Goal: Task Accomplishment & Management: Complete application form

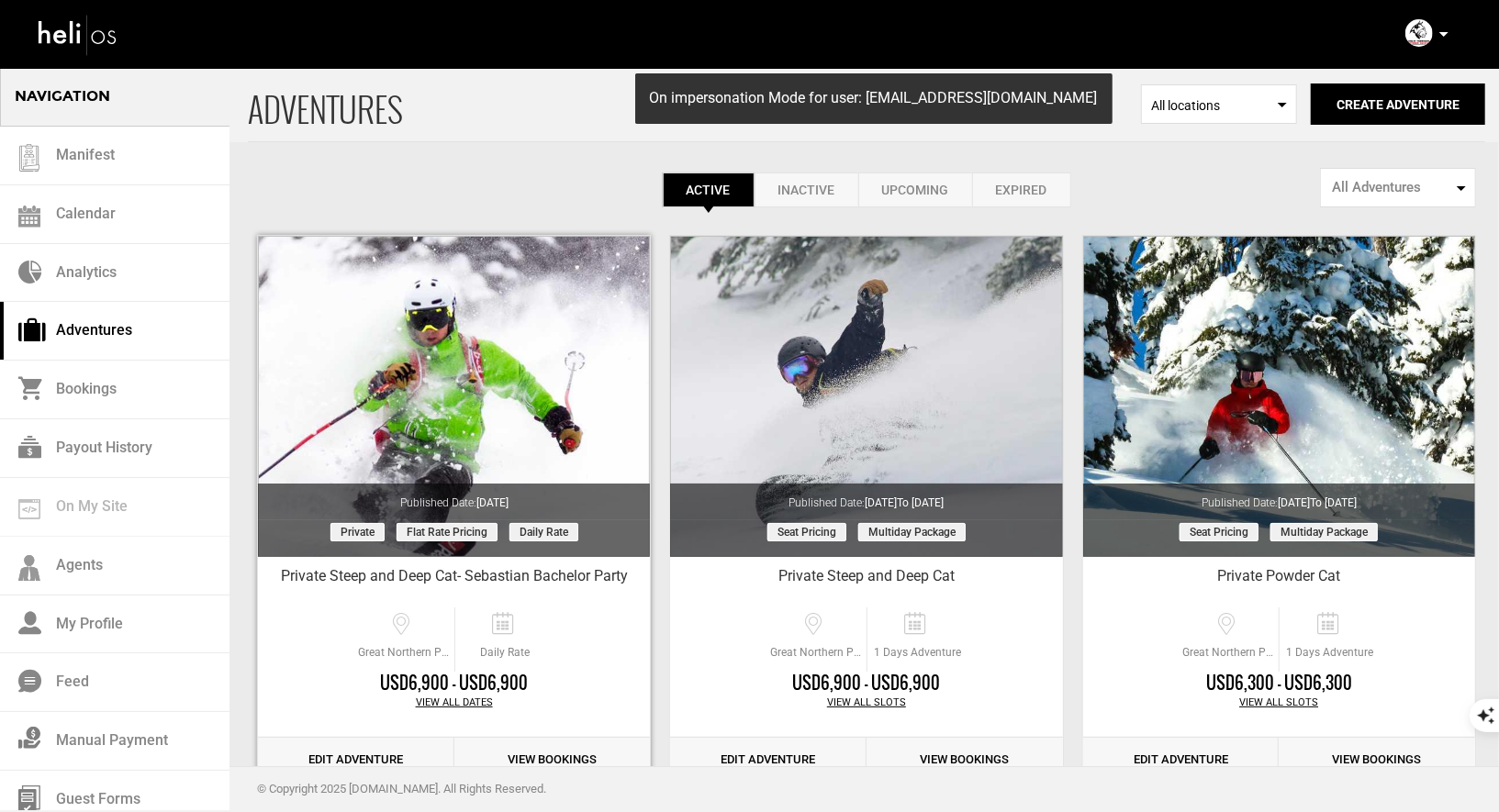
scroll to position [120, 0]
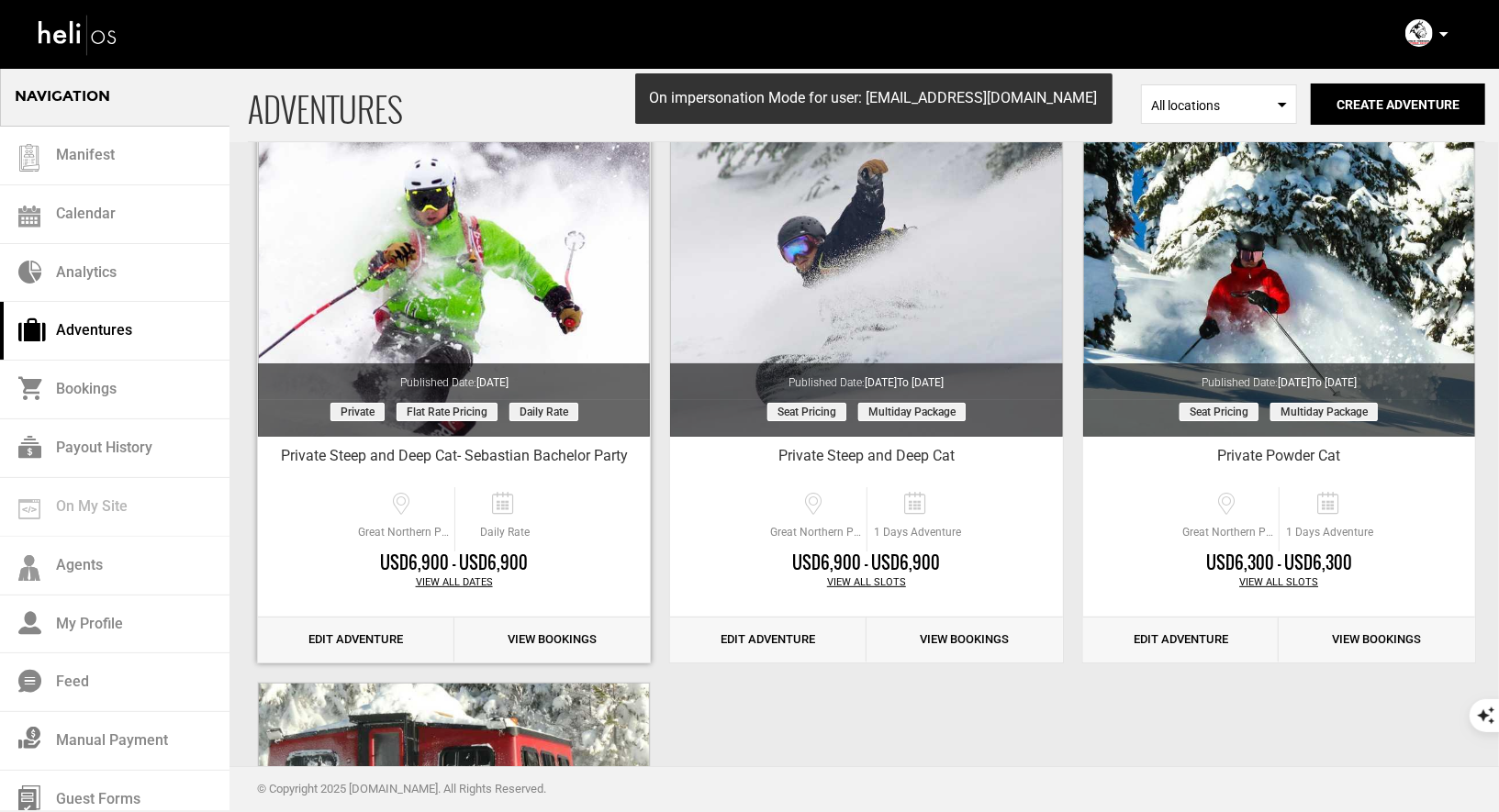
click at [370, 632] on link "Edit Adventure" at bounding box center [357, 640] width 196 height 45
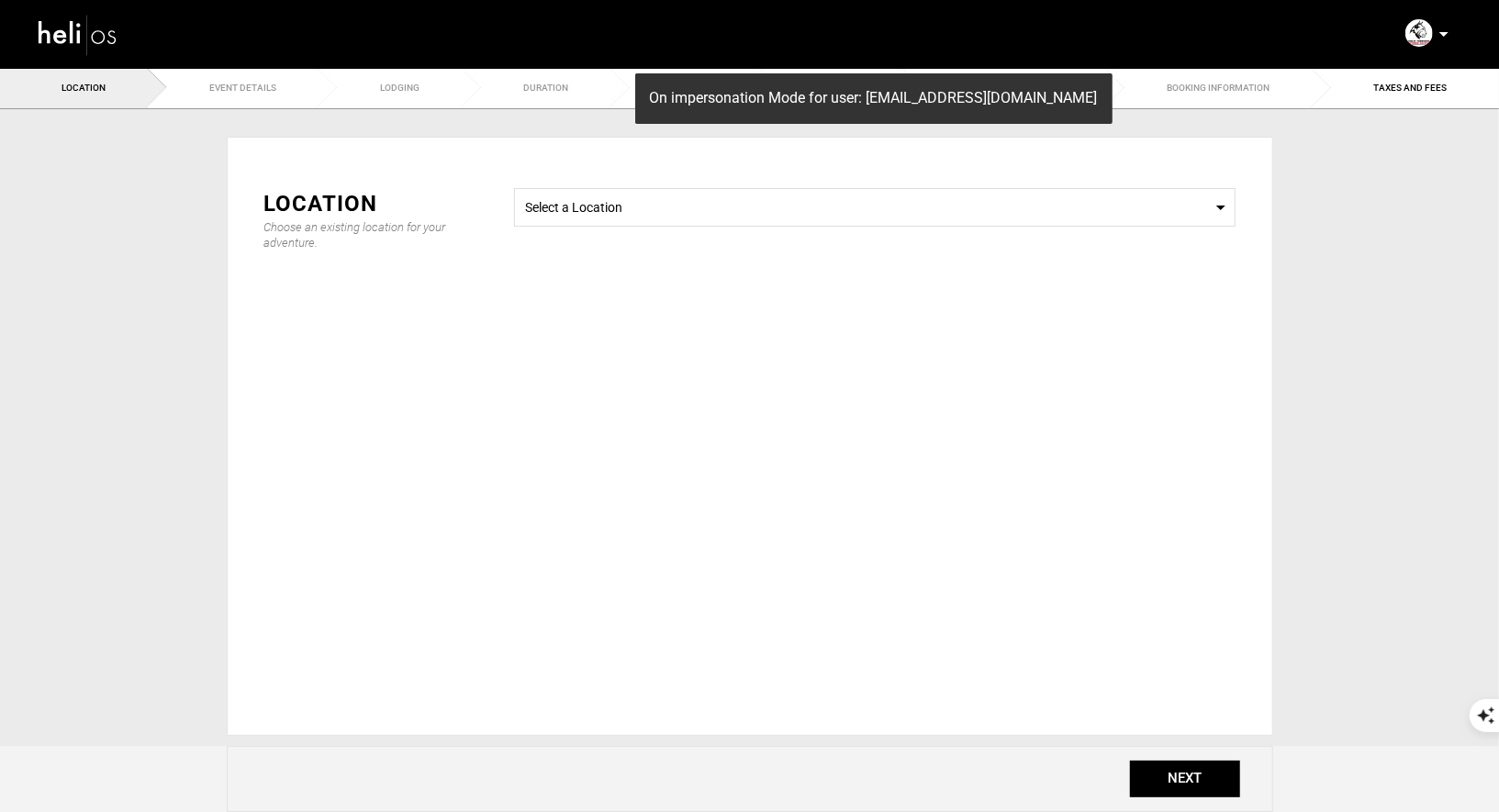
type input "6900"
type input "10"
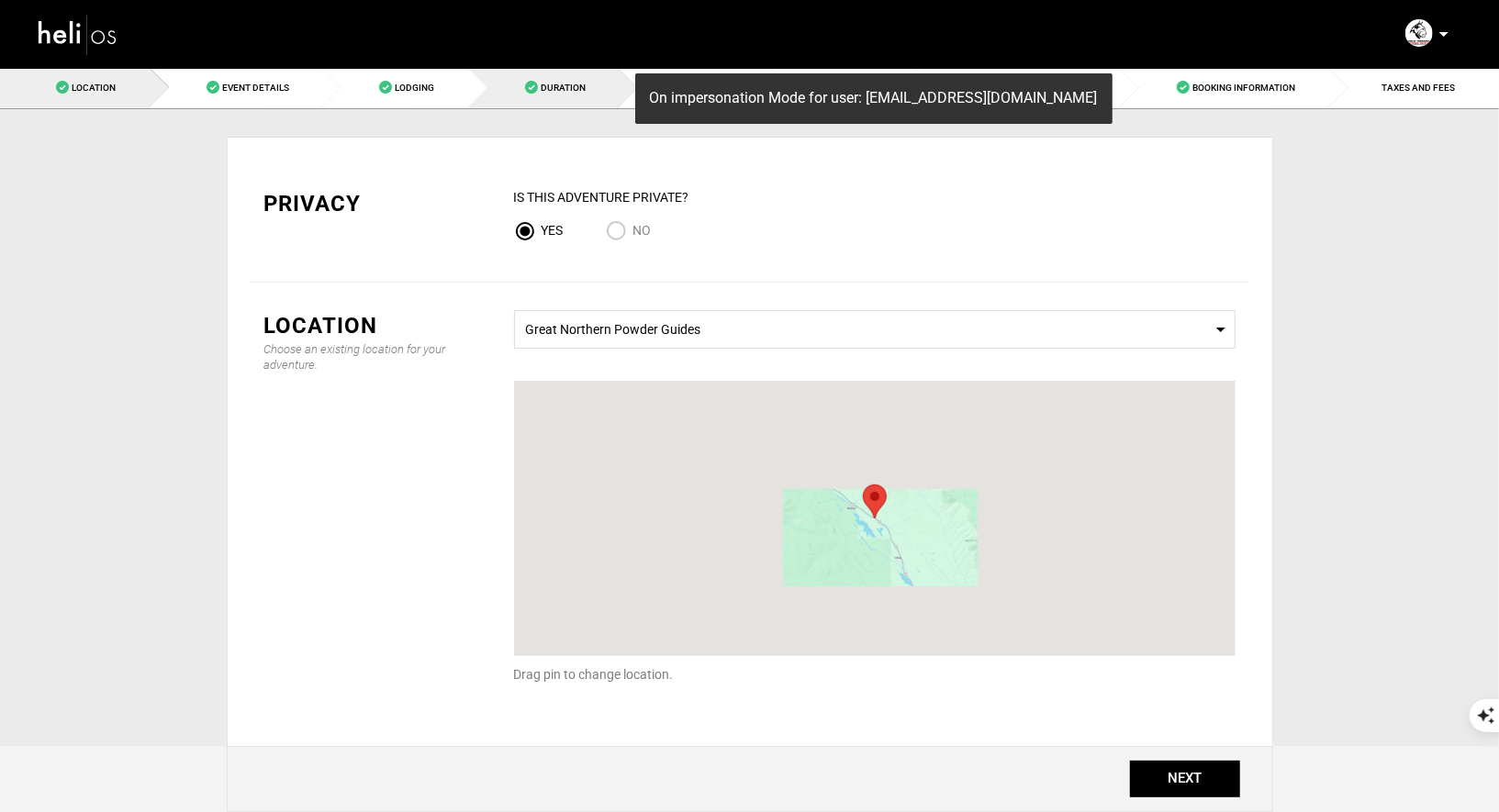
click at [547, 69] on link "Duration" at bounding box center [545, 88] width 152 height 41
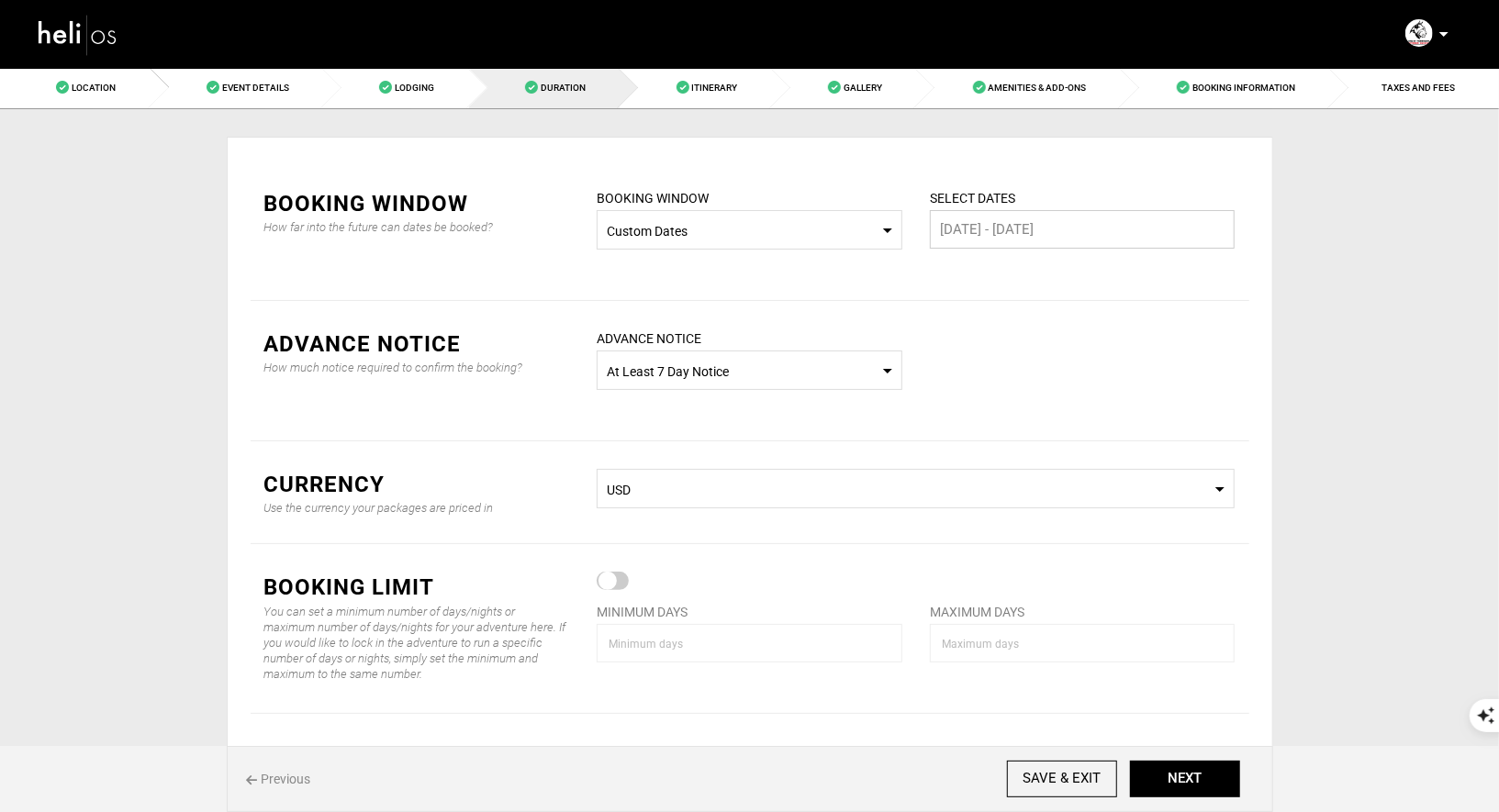
click at [1015, 231] on input "[DATE] - [DATE]" at bounding box center [1083, 229] width 306 height 38
click at [1169, 781] on button "NEXT" at bounding box center [1185, 778] width 110 height 36
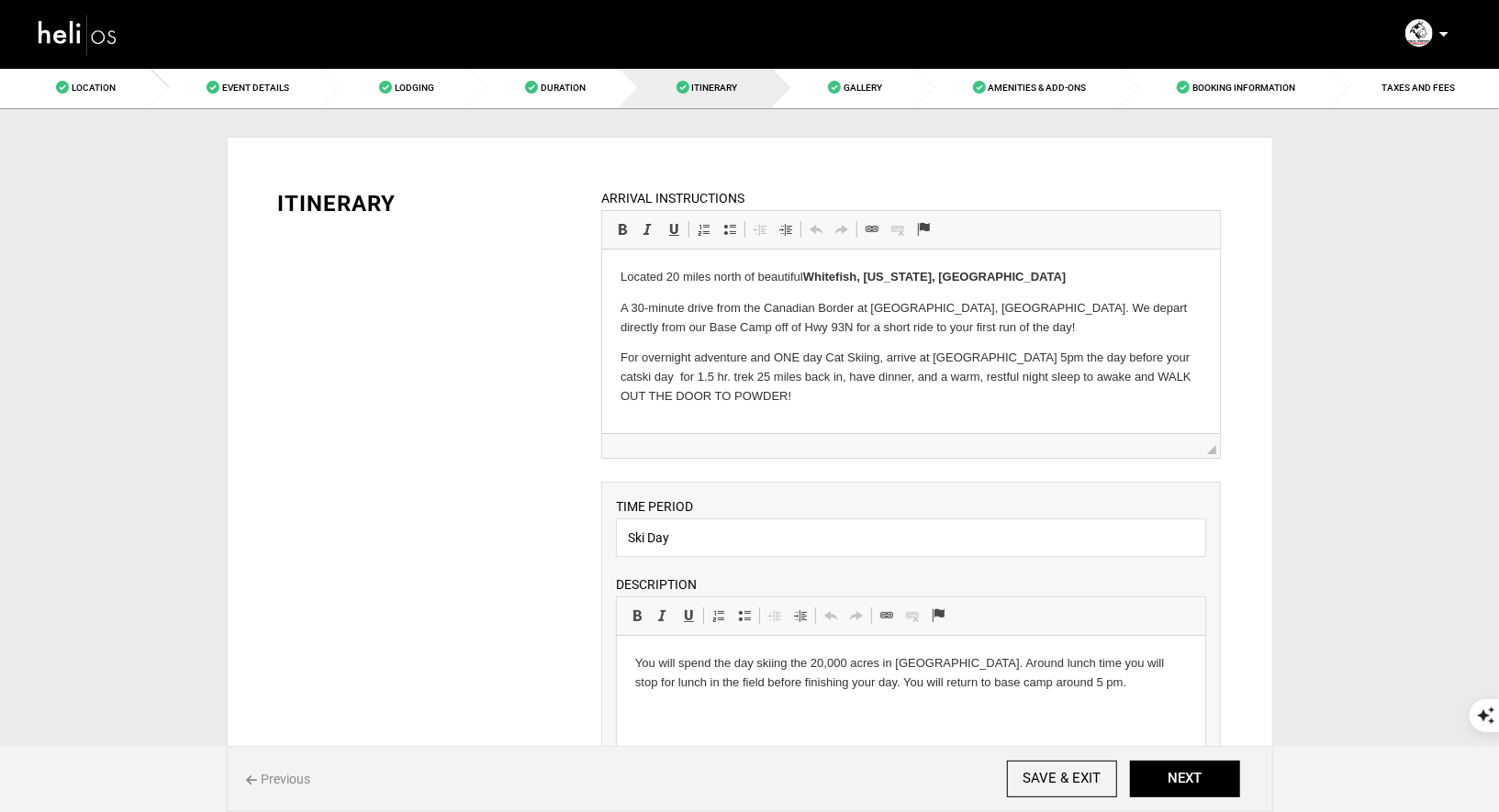
click at [383, 65] on div at bounding box center [274, 33] width 475 height 66
click at [283, 82] on span "Event Details" at bounding box center [255, 87] width 67 height 10
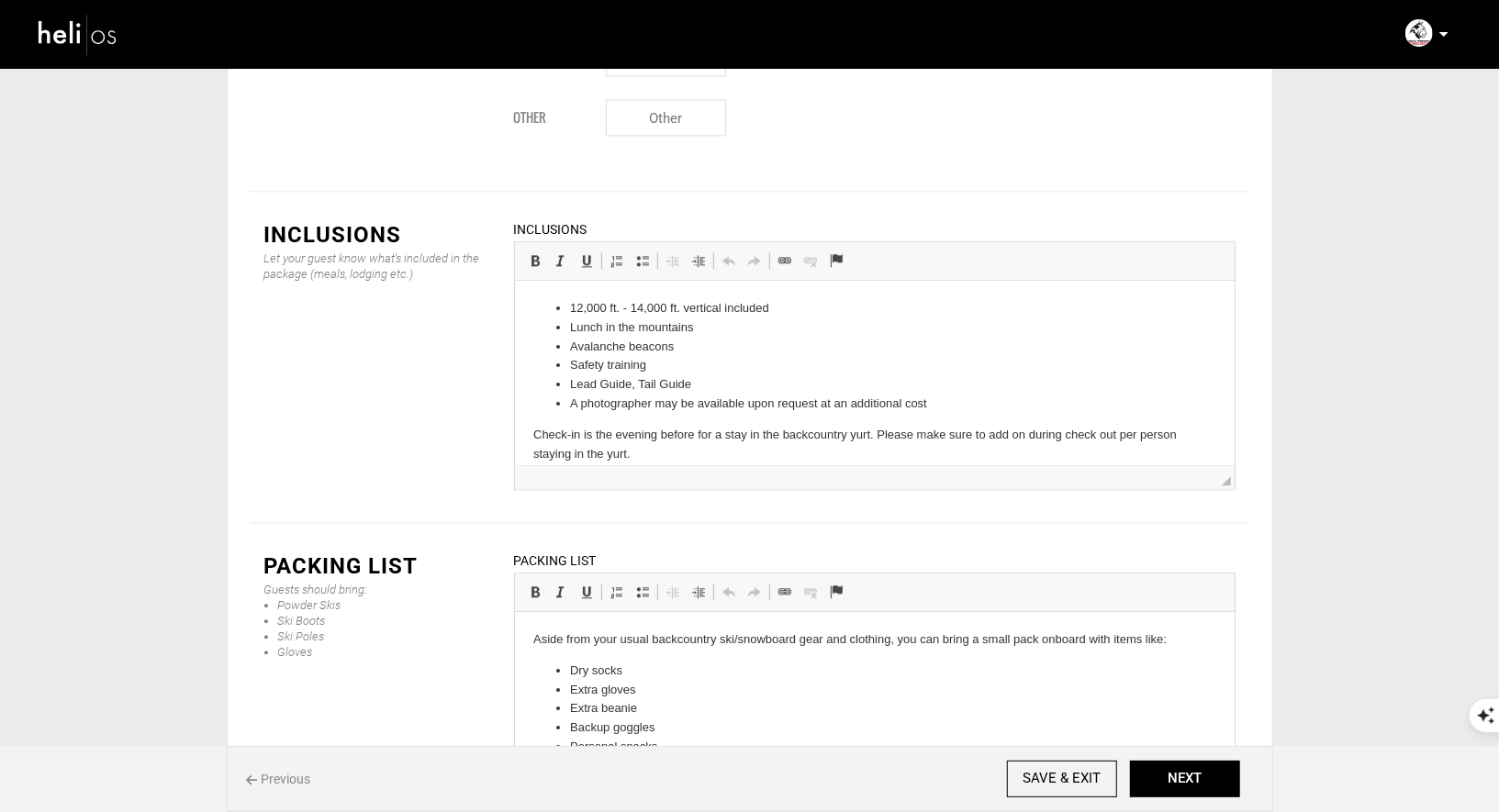
scroll to position [18, 0]
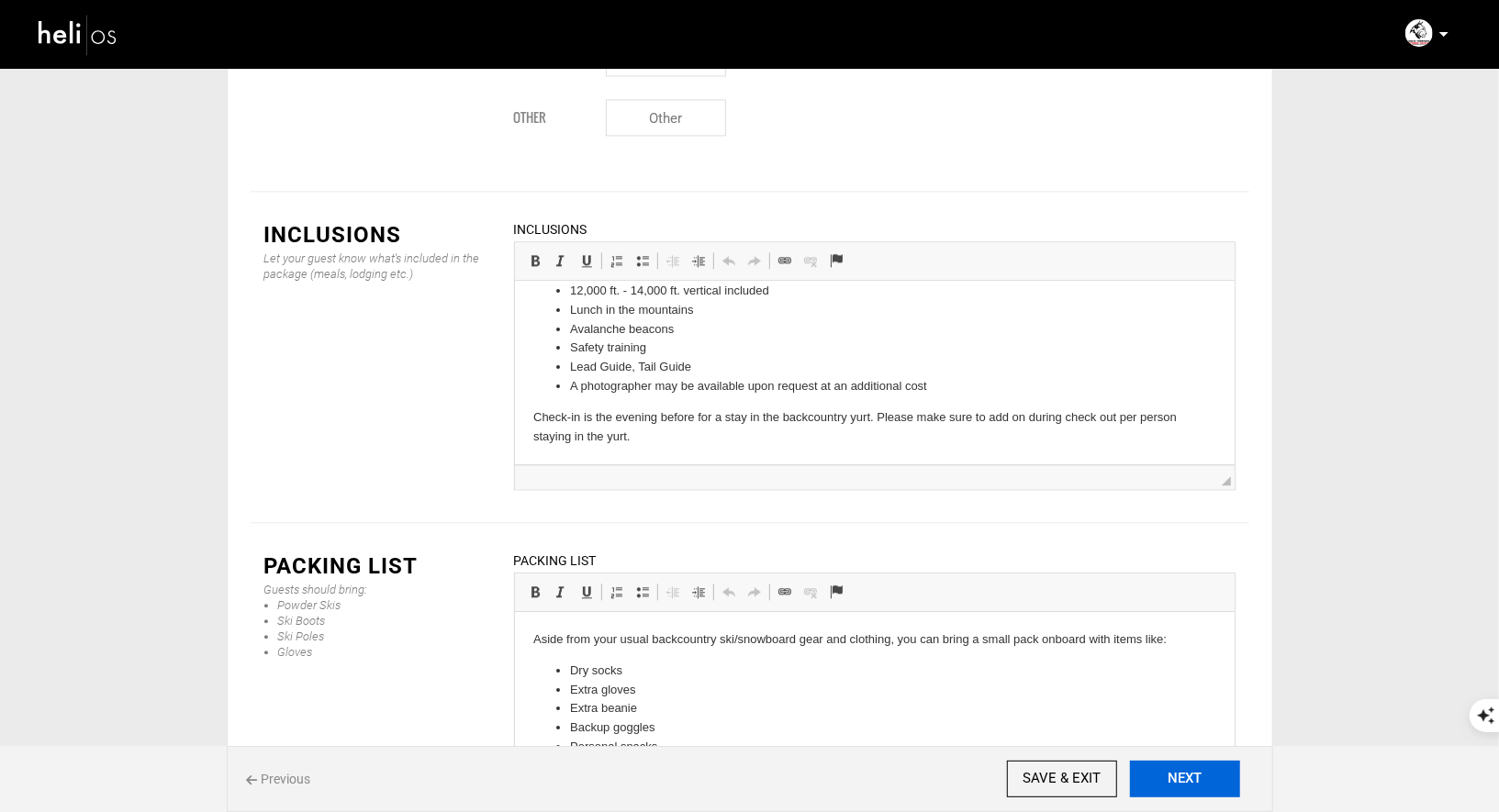
click at [1198, 781] on button "NEXT" at bounding box center [1185, 778] width 110 height 36
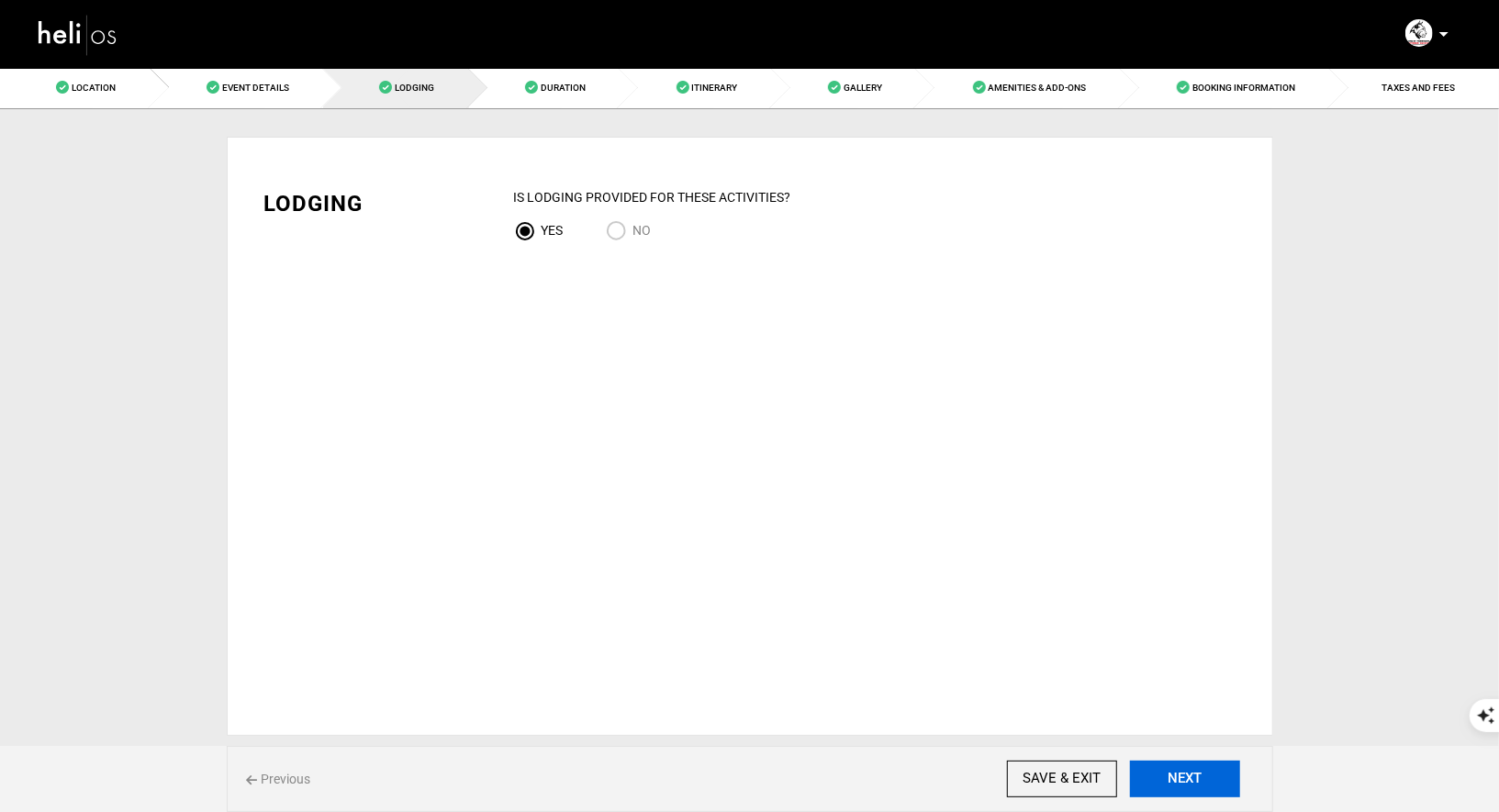
click at [1194, 791] on button "NEXT" at bounding box center [1185, 778] width 110 height 36
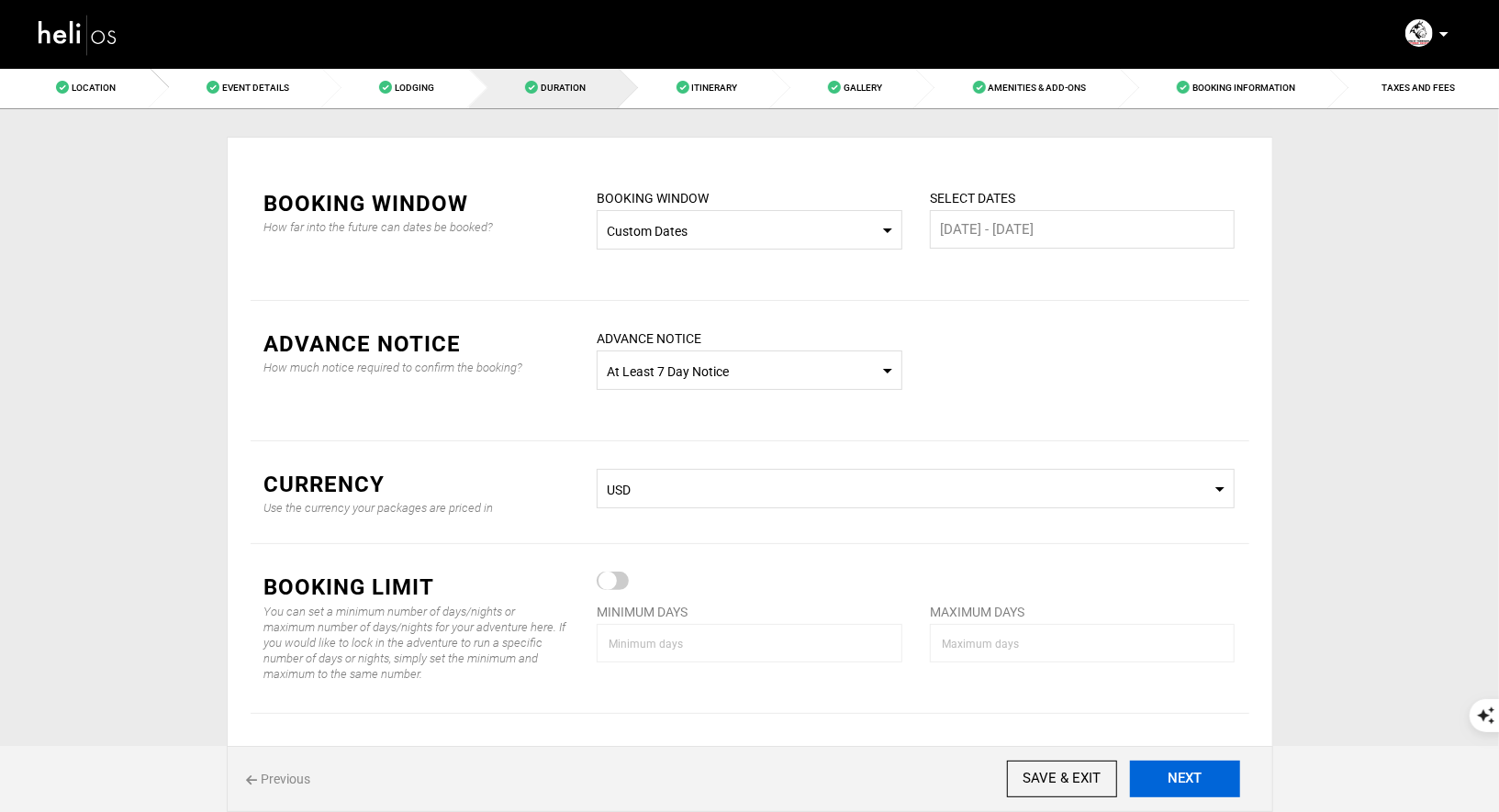
click at [1194, 791] on button "NEXT" at bounding box center [1185, 778] width 110 height 36
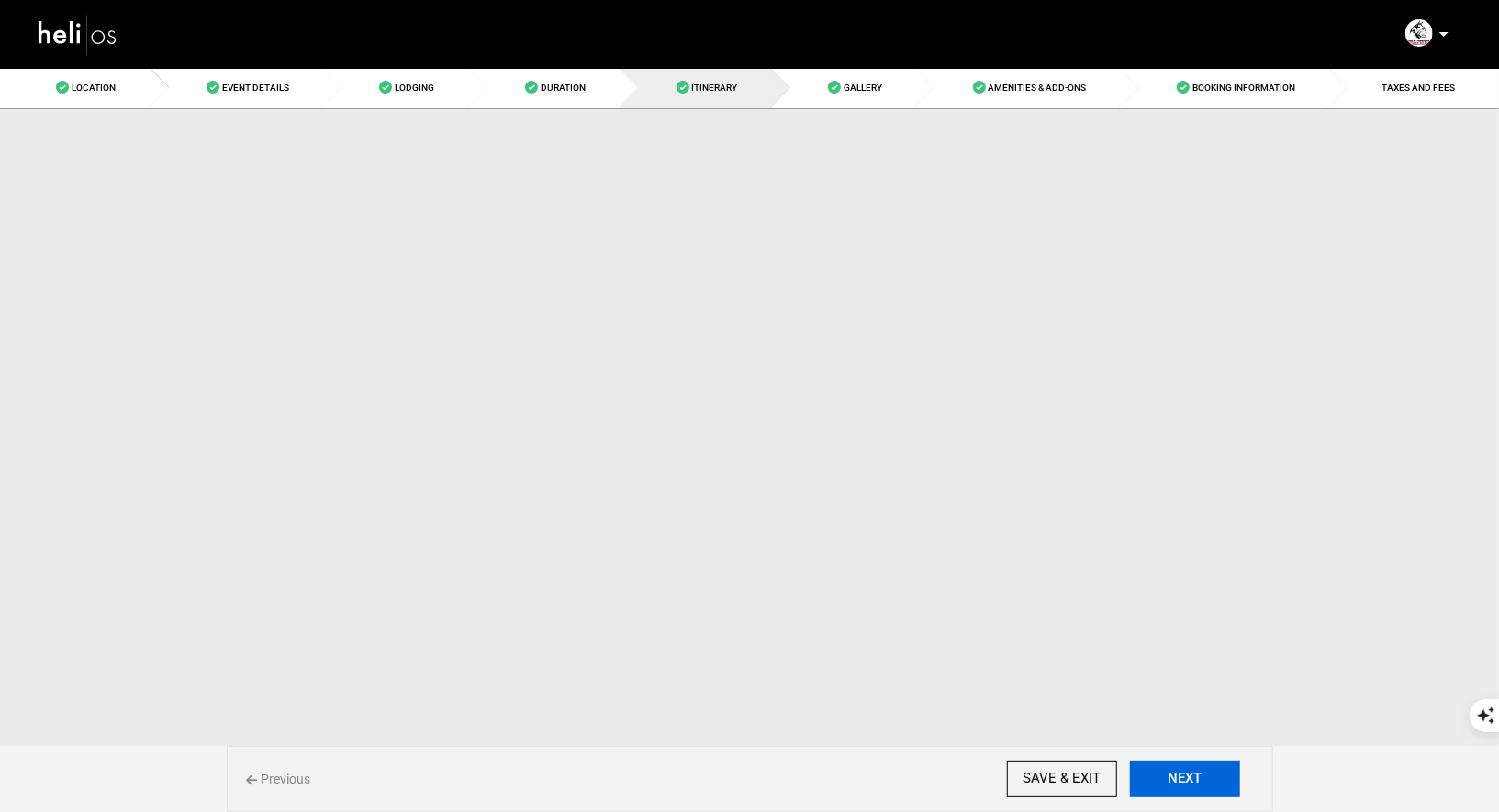
click at [1194, 791] on button "NEXT" at bounding box center [1185, 778] width 110 height 36
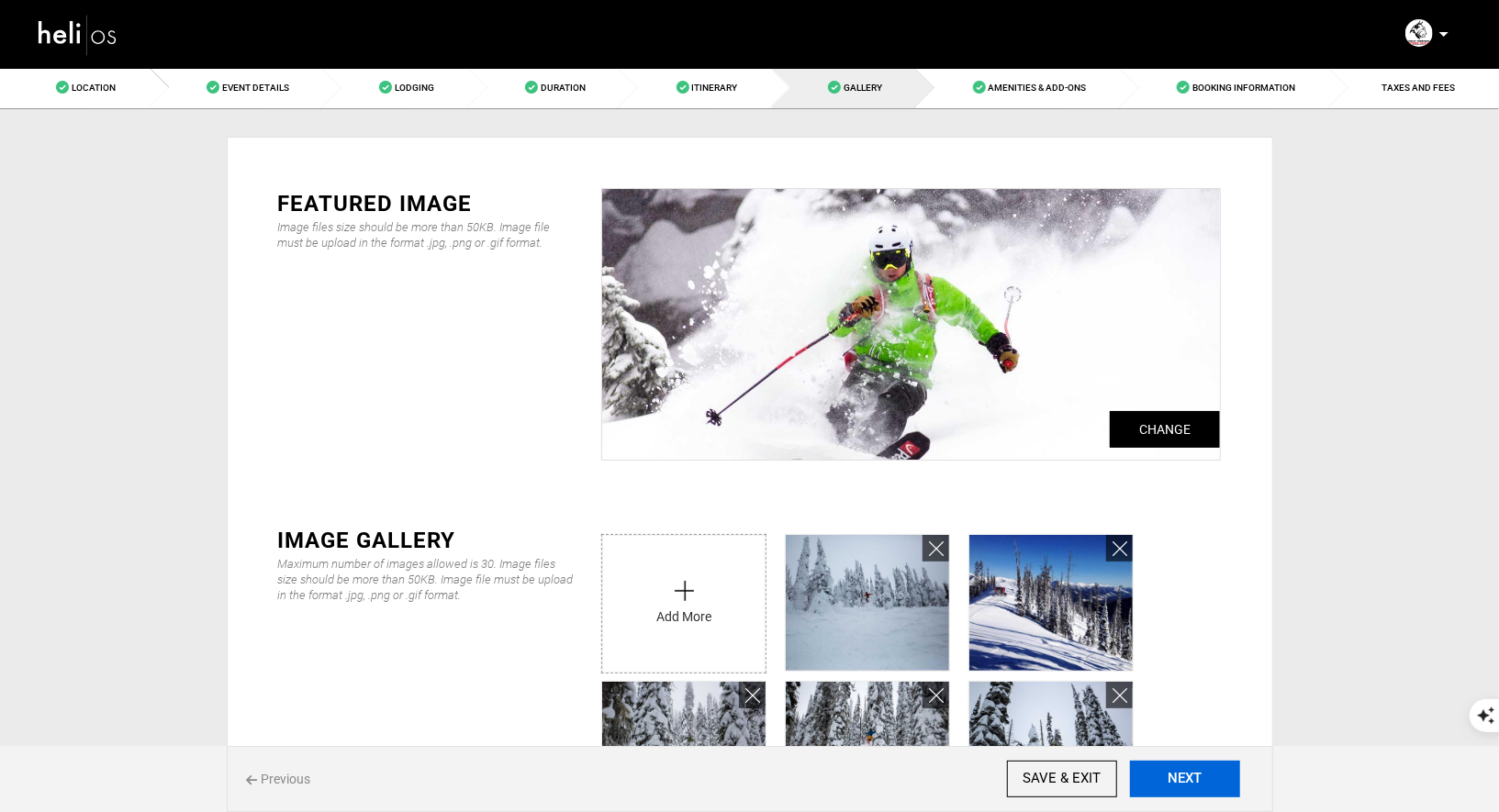
click at [1194, 791] on button "NEXT" at bounding box center [1185, 778] width 110 height 36
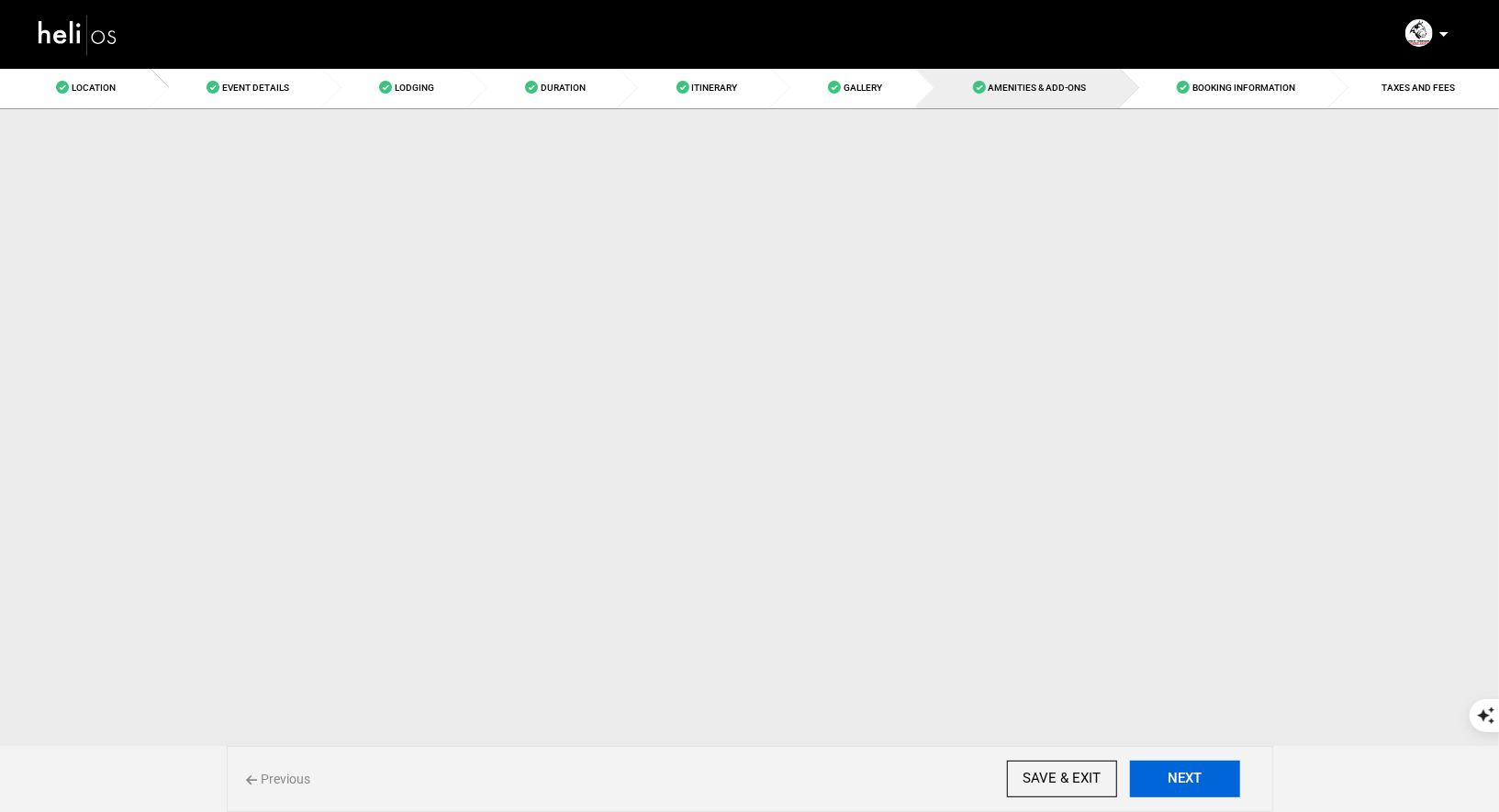
click at [1194, 791] on button "NEXT" at bounding box center [1185, 778] width 110 height 36
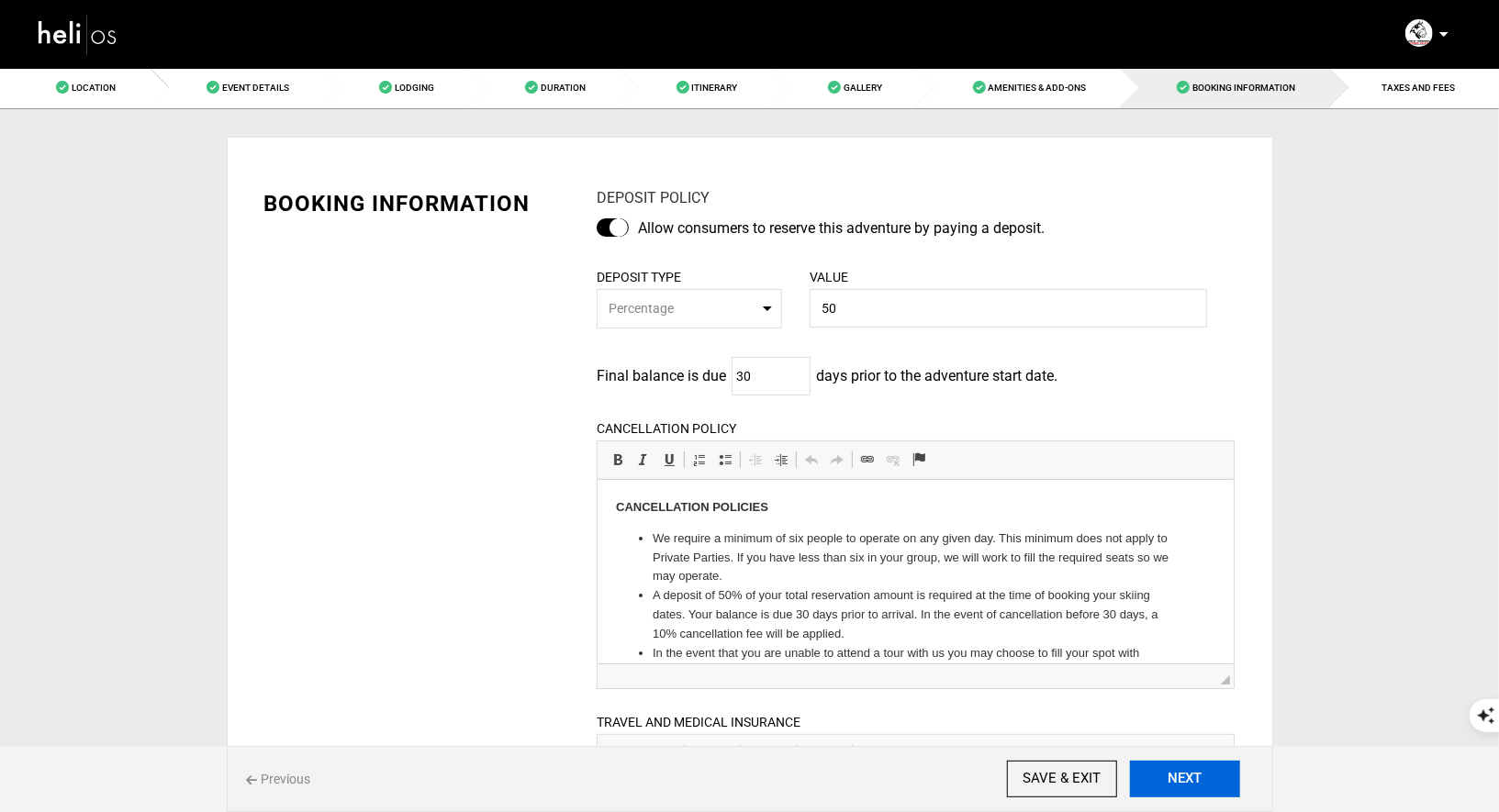
click at [1194, 791] on button "NEXT" at bounding box center [1185, 778] width 110 height 36
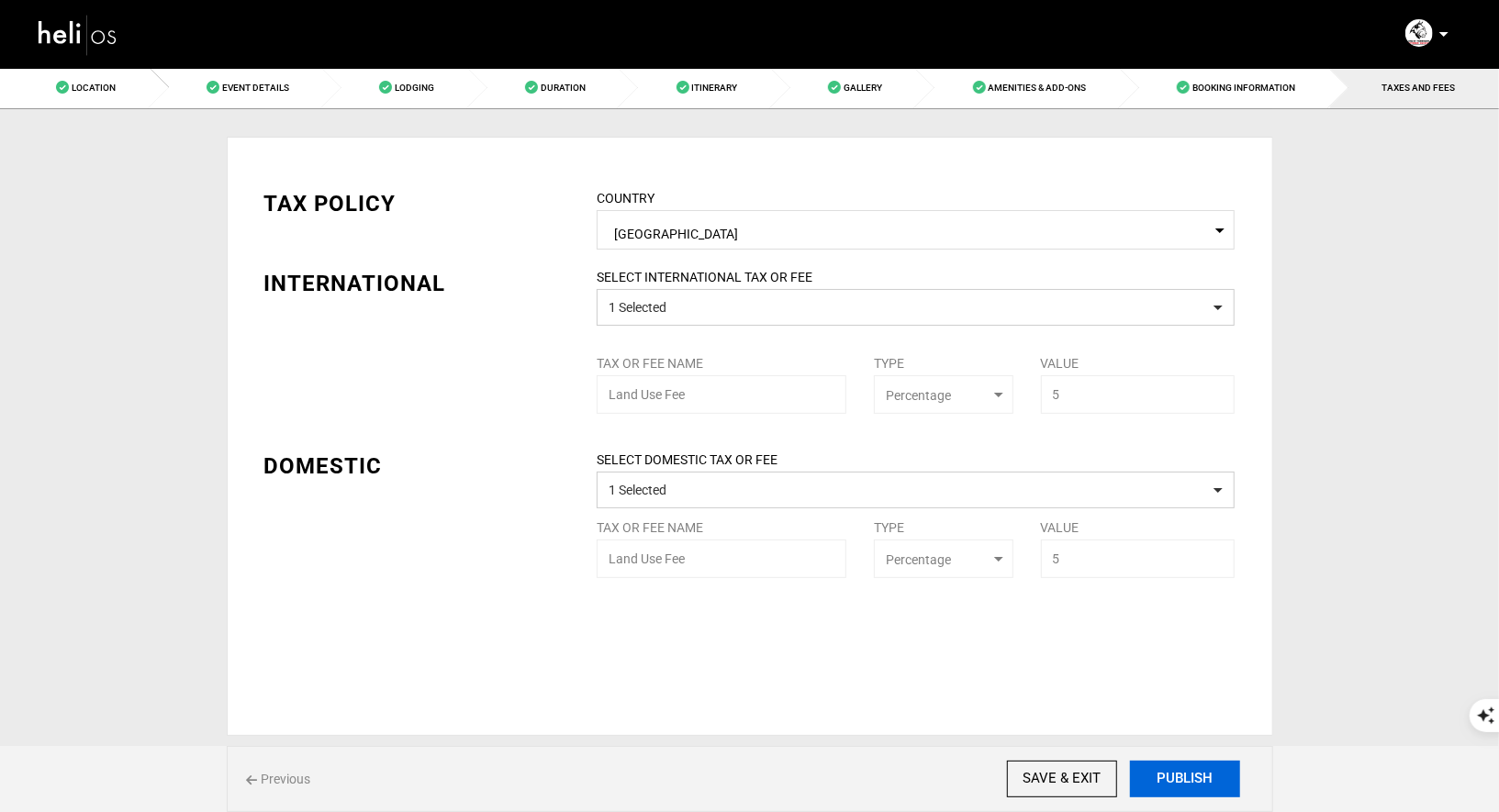
click at [1194, 791] on button "PUBLISH" at bounding box center [1185, 778] width 110 height 36
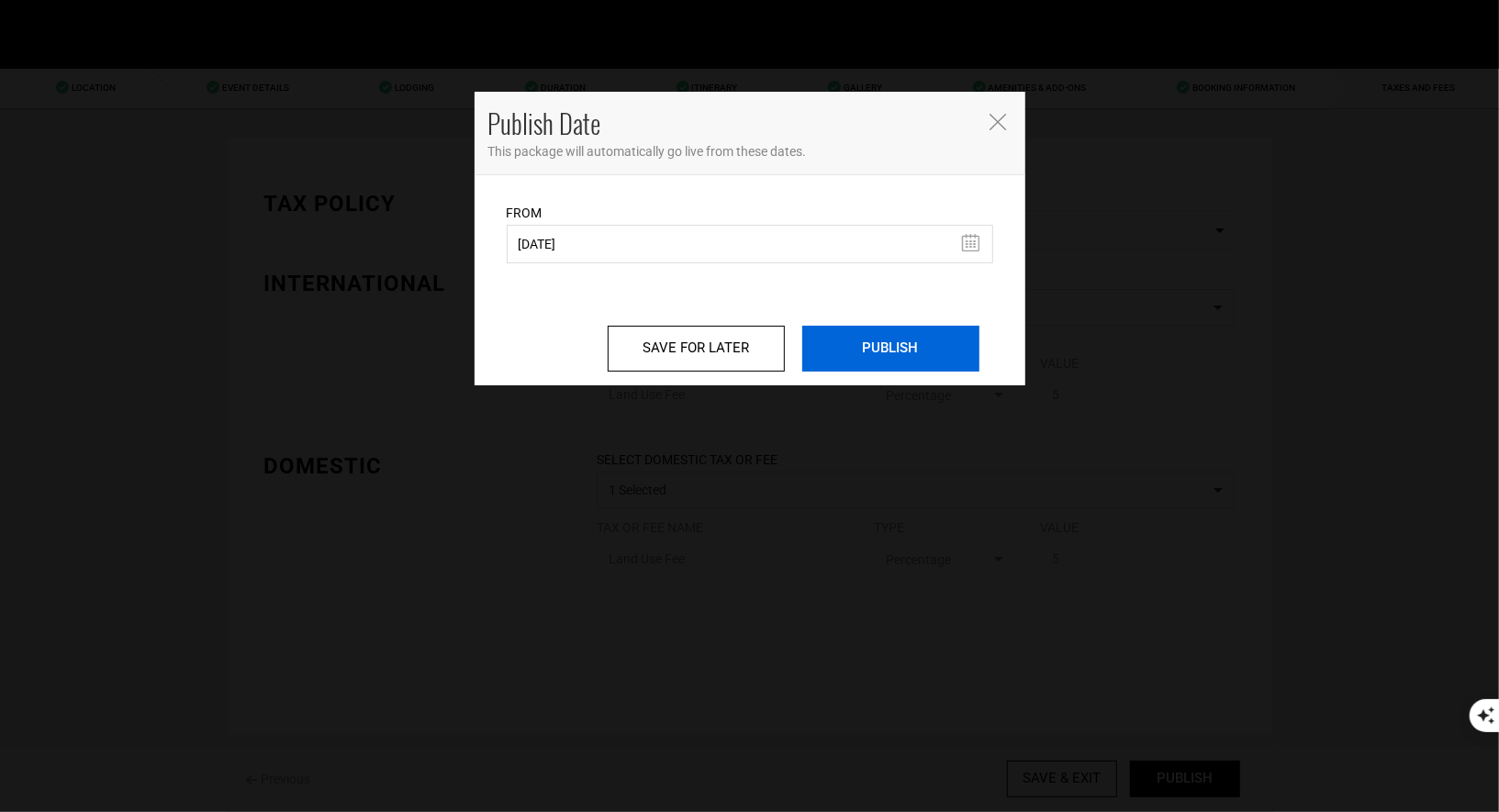
click at [908, 349] on input "PUBLISH" at bounding box center [890, 348] width 177 height 46
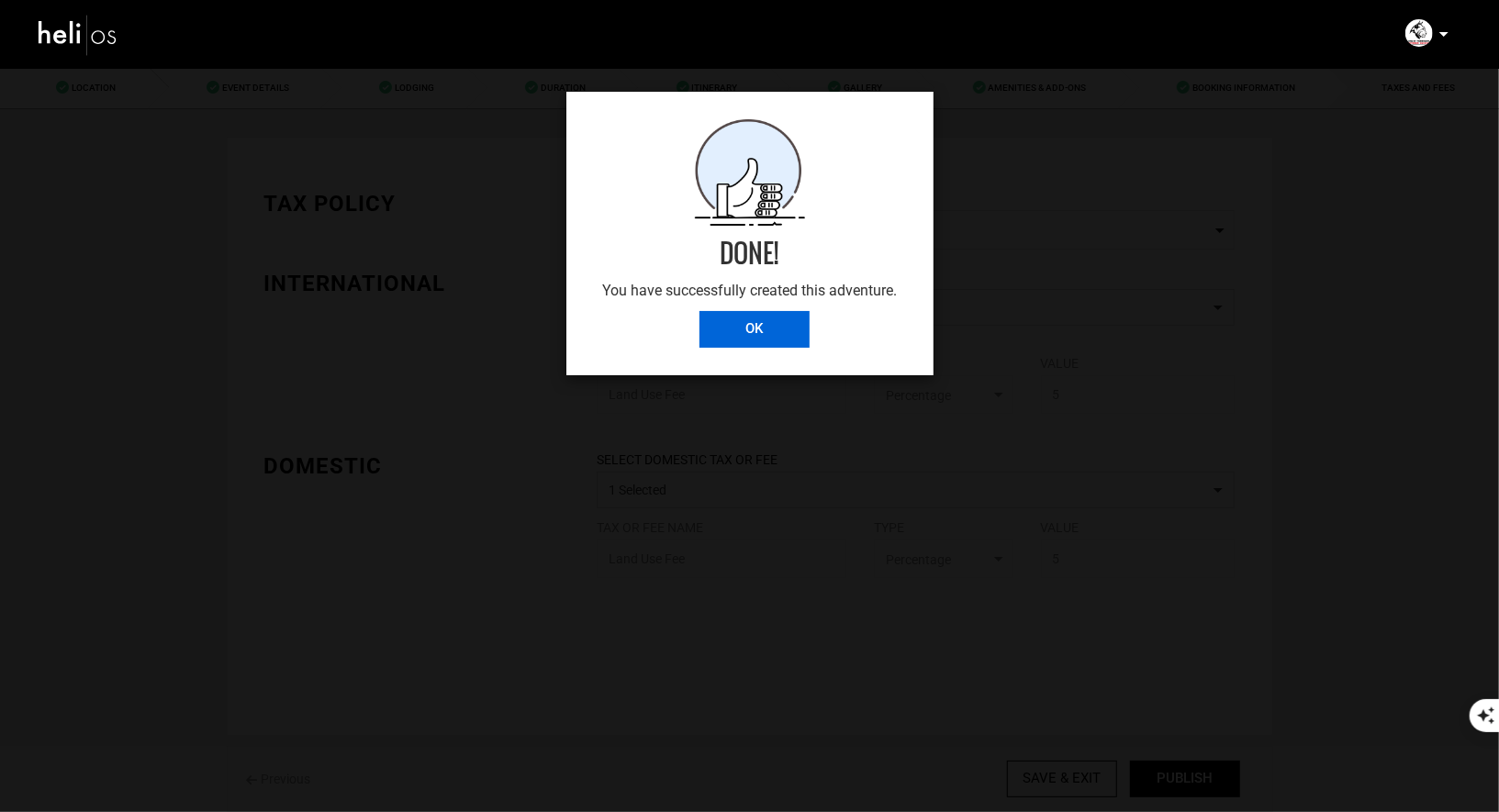
click at [720, 312] on input "OK" at bounding box center [754, 329] width 110 height 36
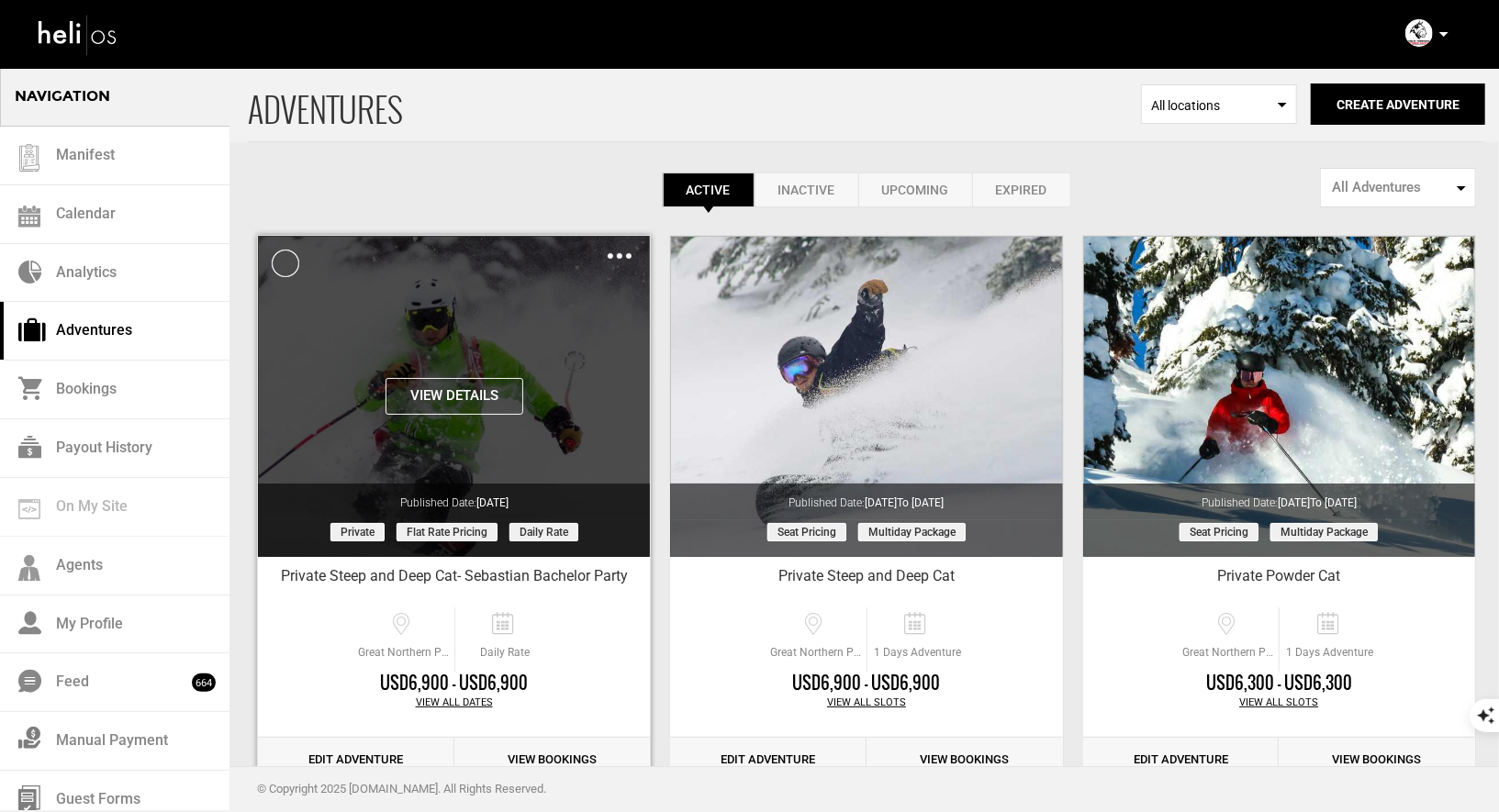
click at [619, 248] on div "Clone De-Activate Share Delete" at bounding box center [619, 255] width 24 height 22
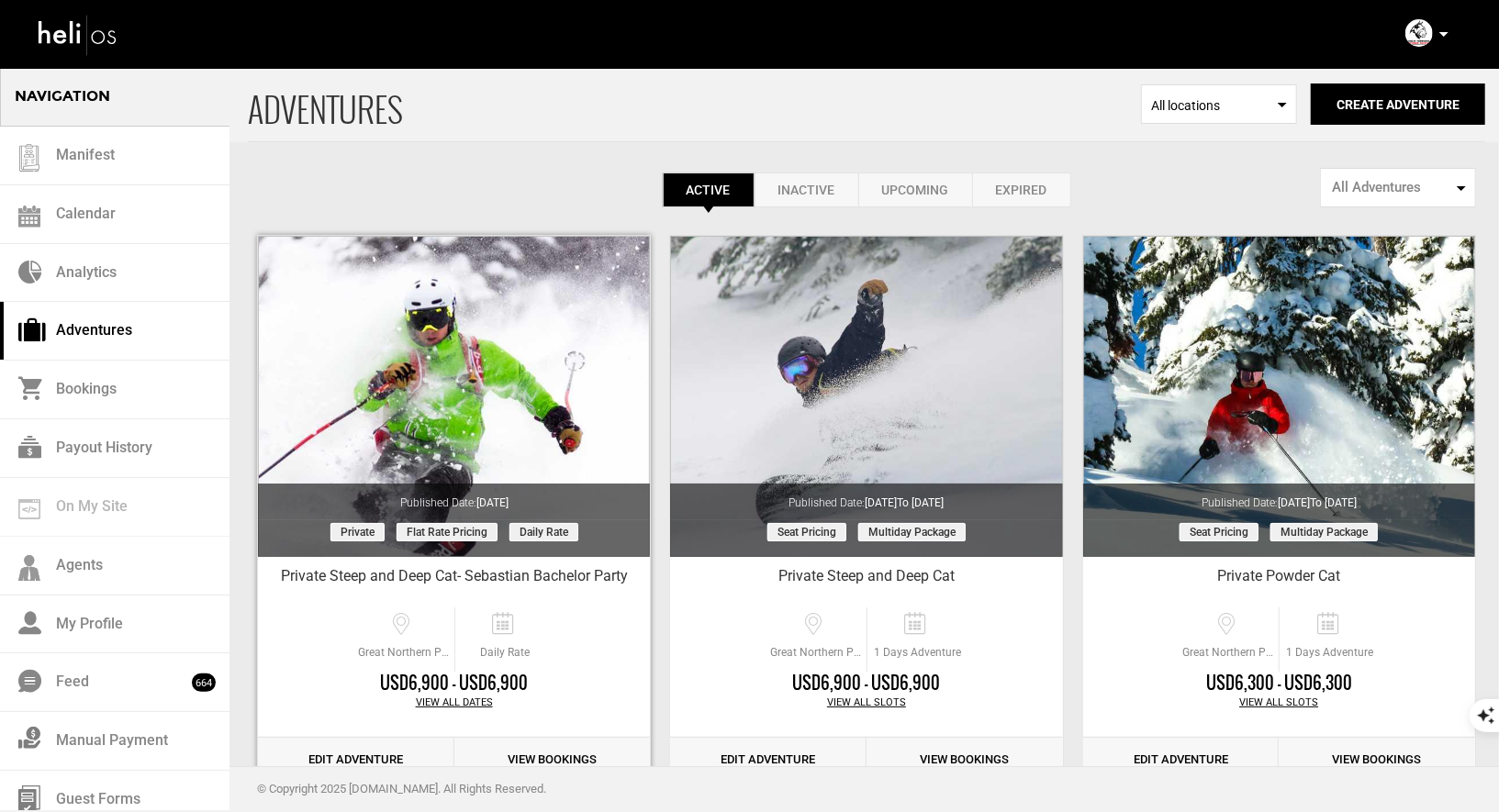
click at [372, 755] on link "Edit Adventure" at bounding box center [357, 761] width 196 height 45
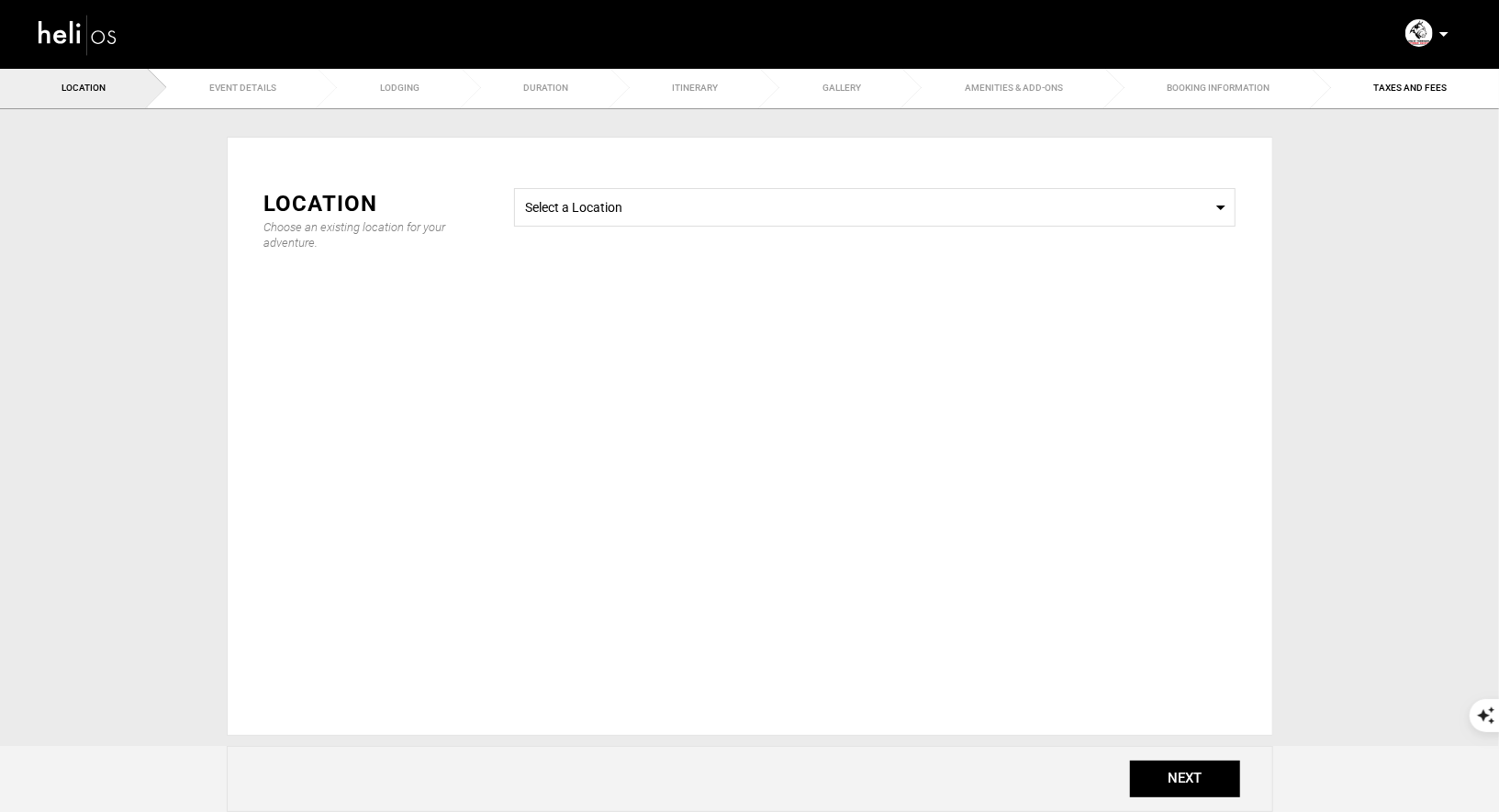
type input "6900"
type input "10"
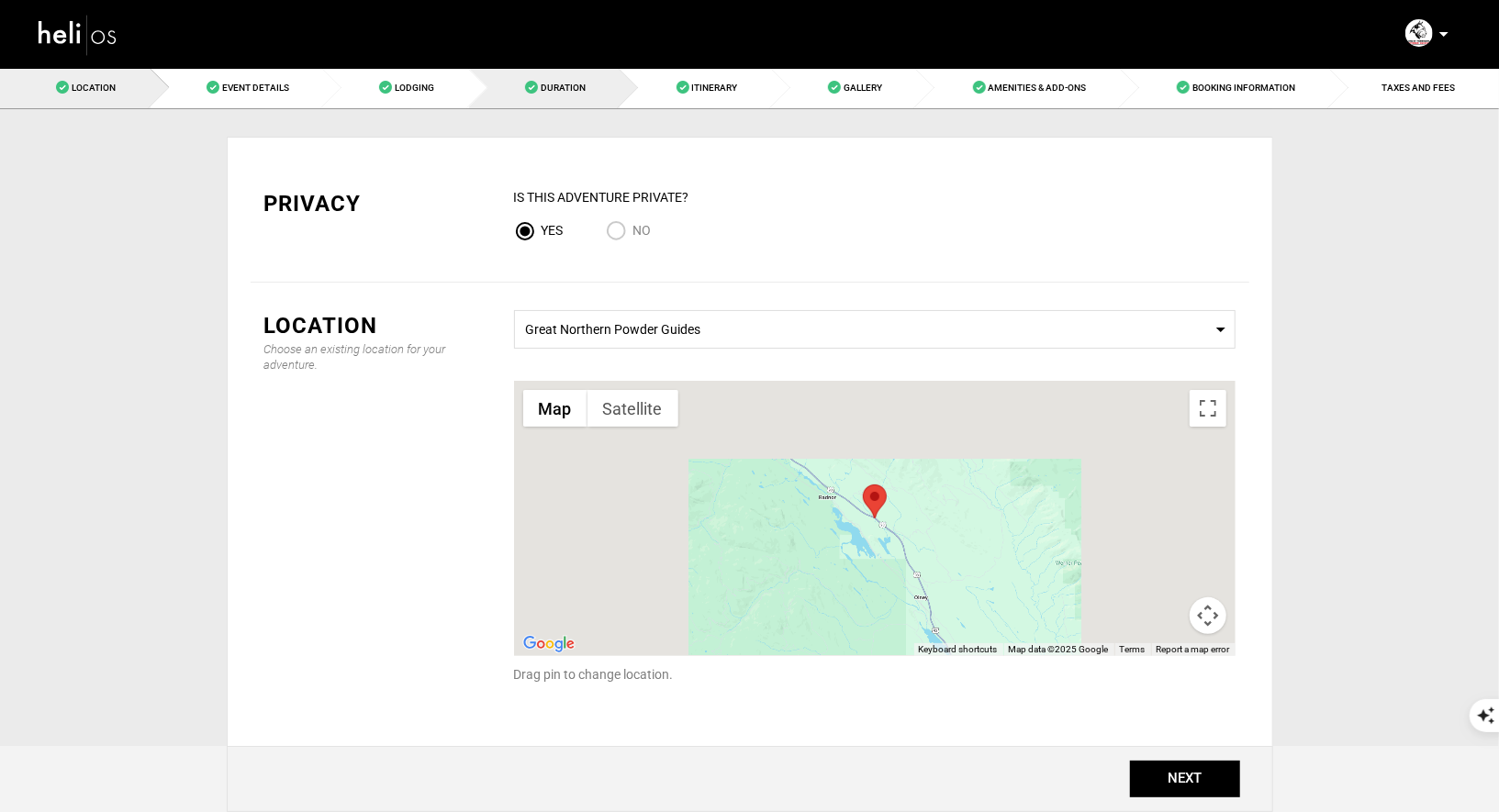
click at [554, 92] on span "Duration" at bounding box center [563, 87] width 45 height 10
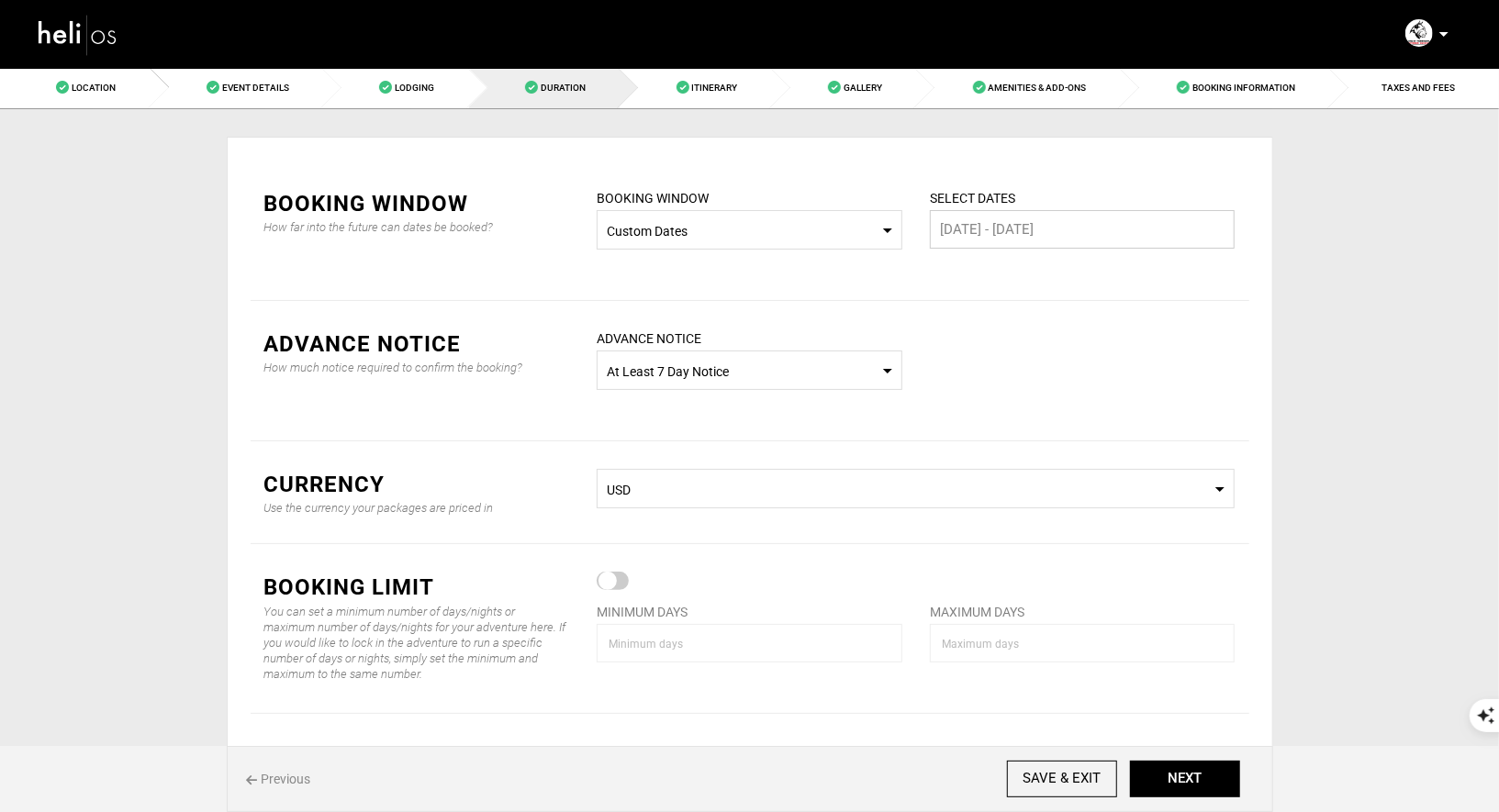
click at [984, 220] on input "[DATE] - [DATE]" at bounding box center [1083, 229] width 306 height 38
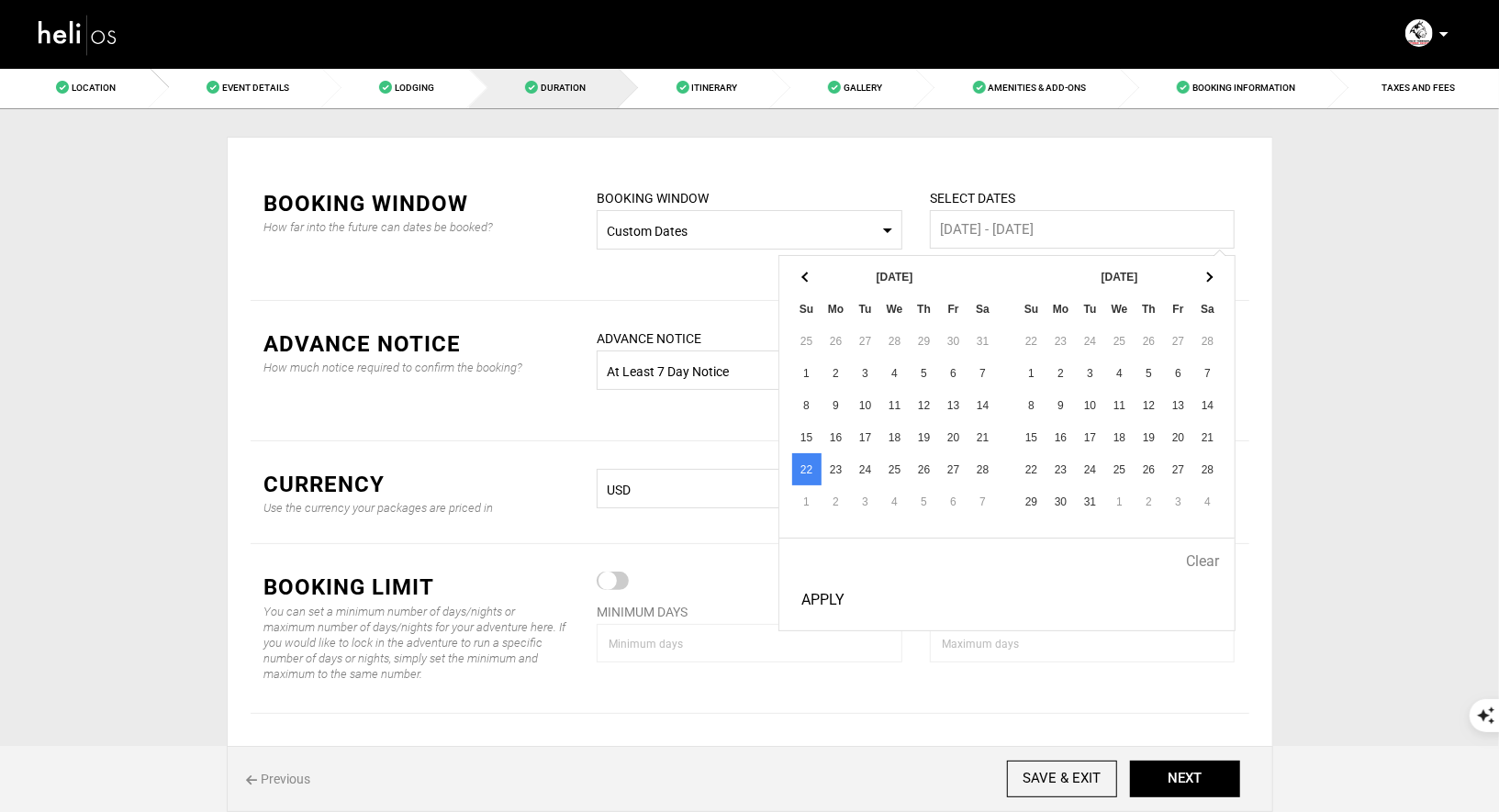
click at [823, 596] on button "Apply" at bounding box center [822, 600] width 58 height 46
type input "[DATE] - [DATE]"
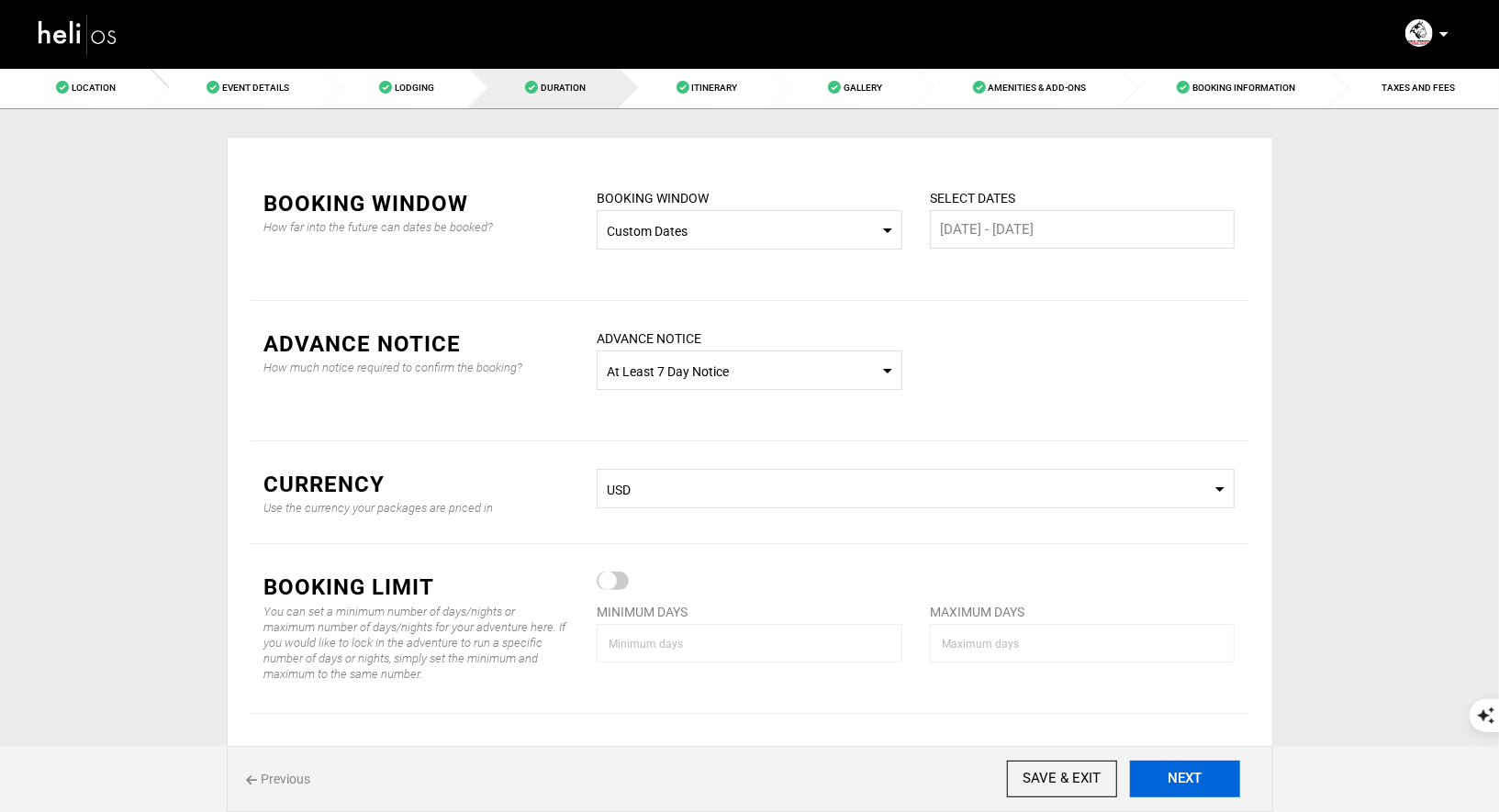
click at [1201, 784] on button "NEXT" at bounding box center [1185, 778] width 110 height 36
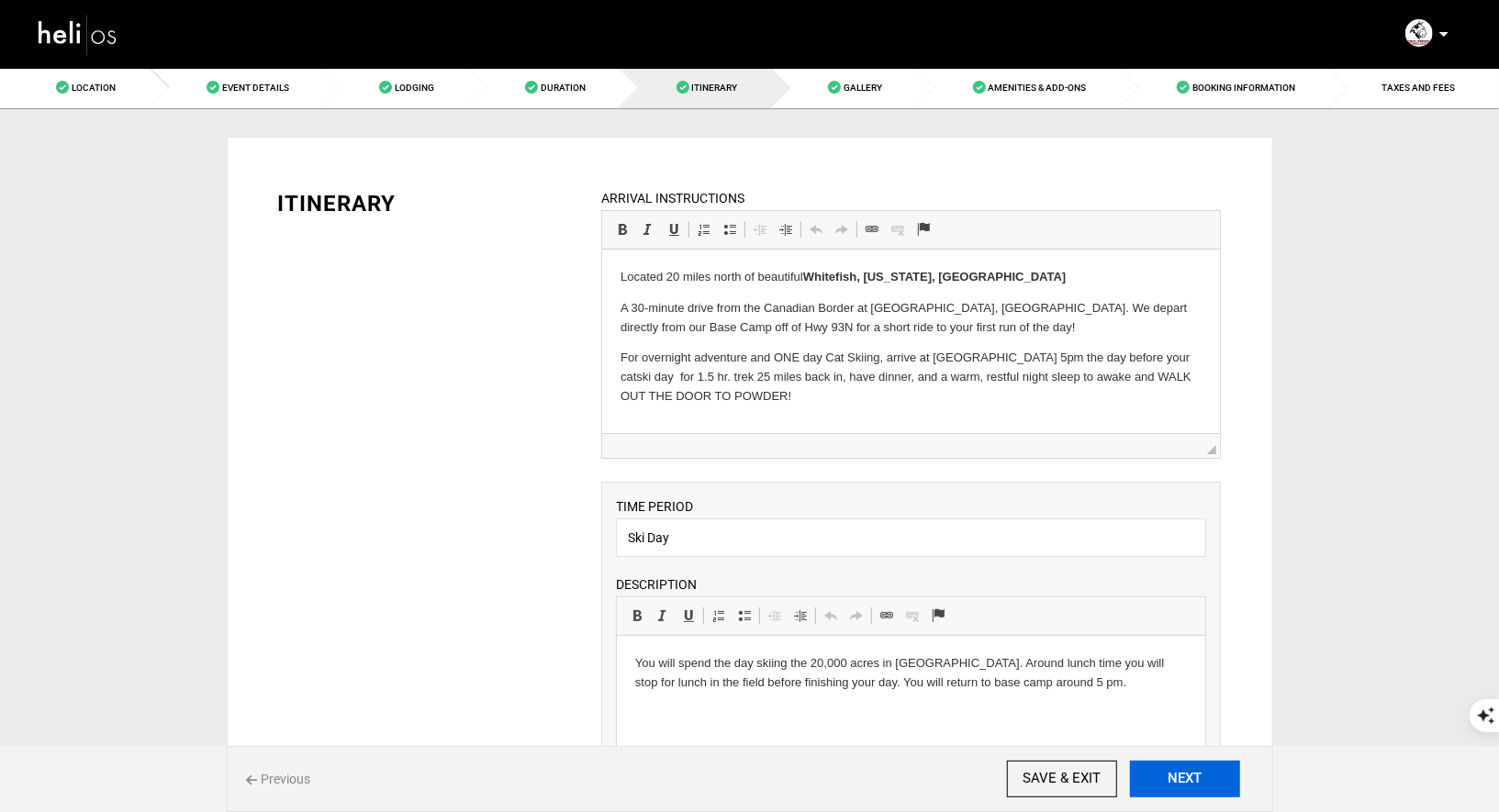
click at [1201, 784] on button "NEXT" at bounding box center [1185, 778] width 110 height 36
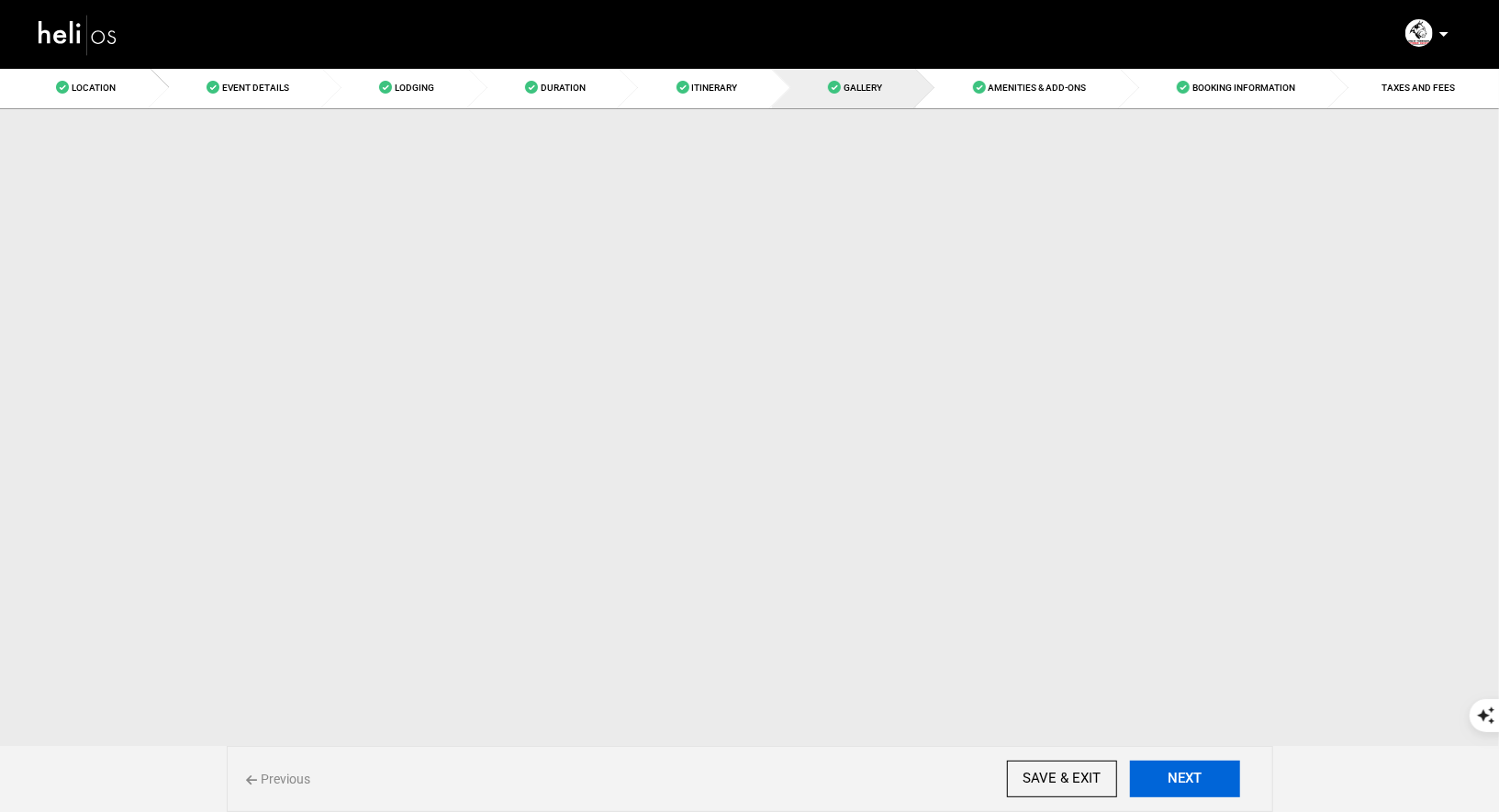
click at [1201, 784] on button "NEXT" at bounding box center [1185, 778] width 110 height 36
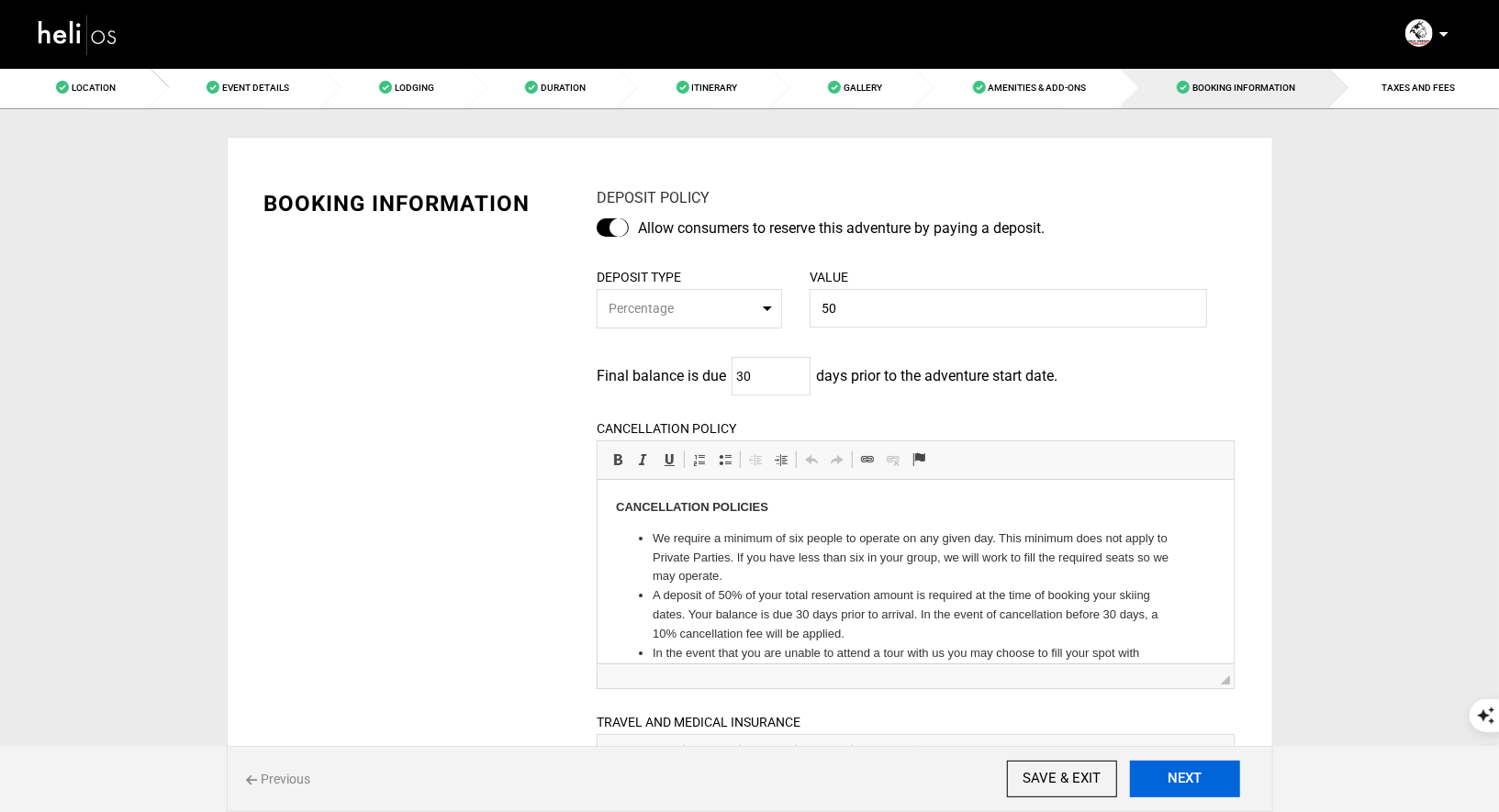
click at [1201, 784] on button "NEXT" at bounding box center [1185, 778] width 110 height 36
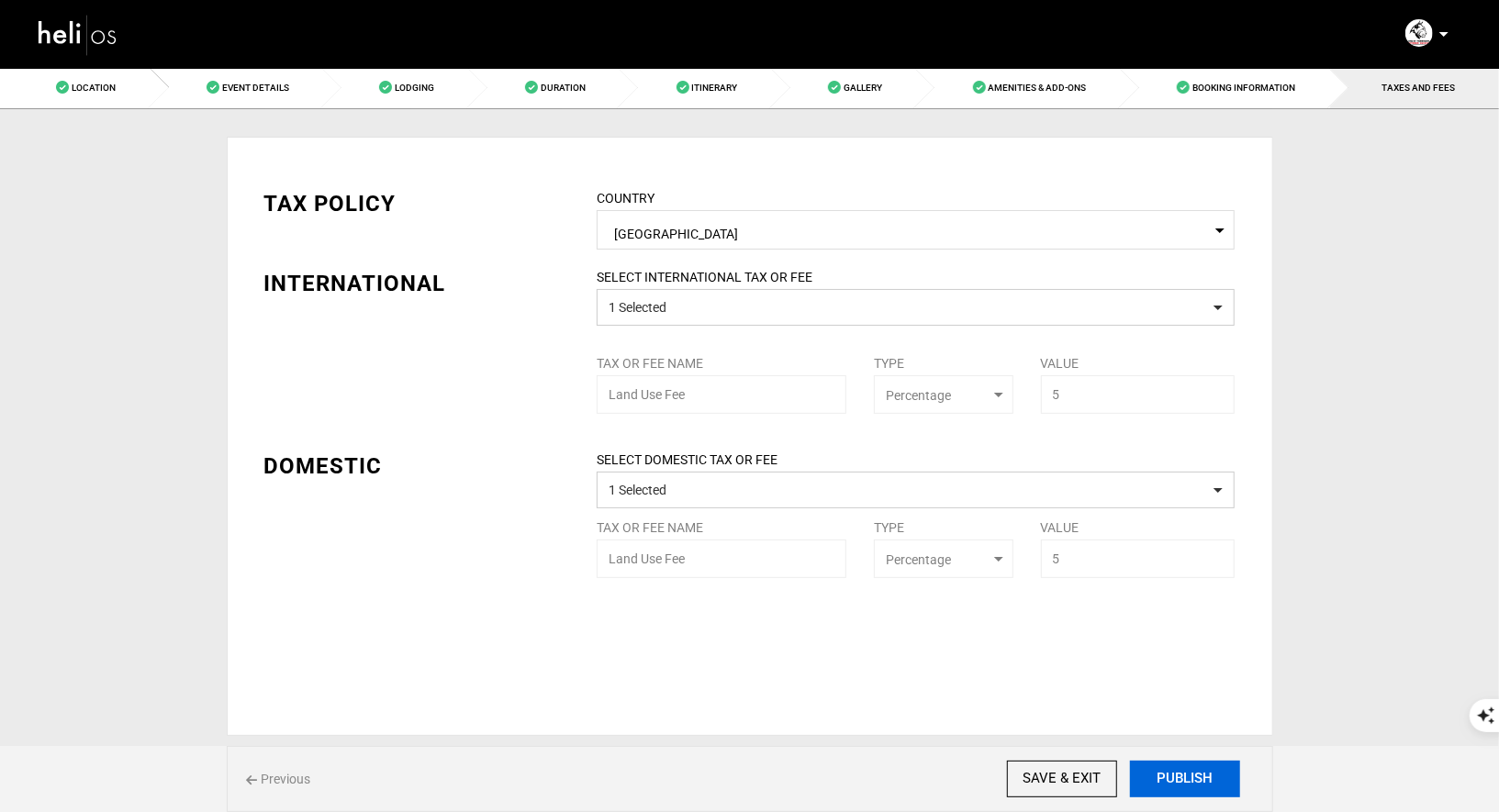
click at [1201, 784] on button "PUBLISH" at bounding box center [1185, 778] width 110 height 36
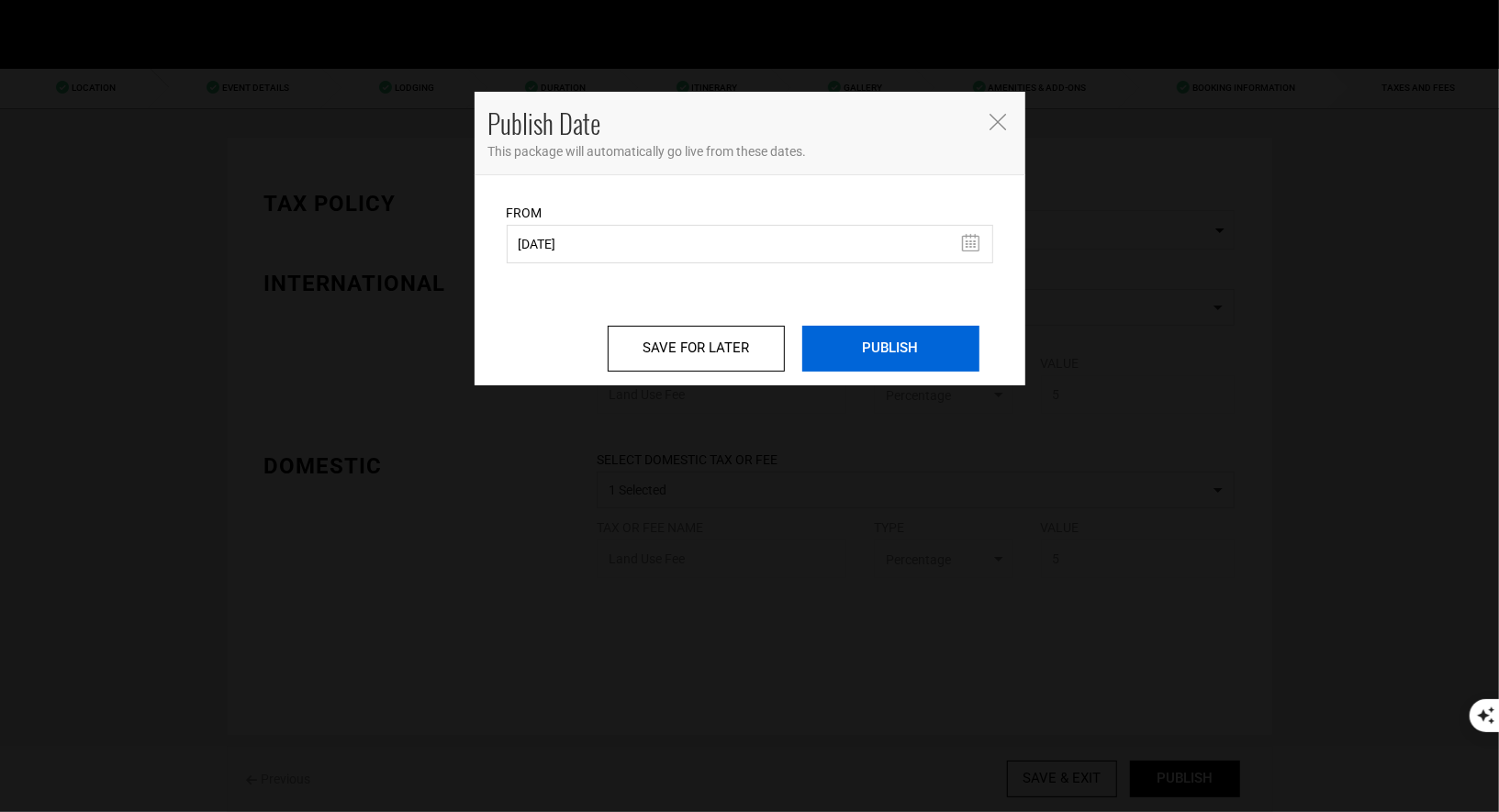
click at [928, 345] on input "PUBLISH" at bounding box center [890, 348] width 177 height 46
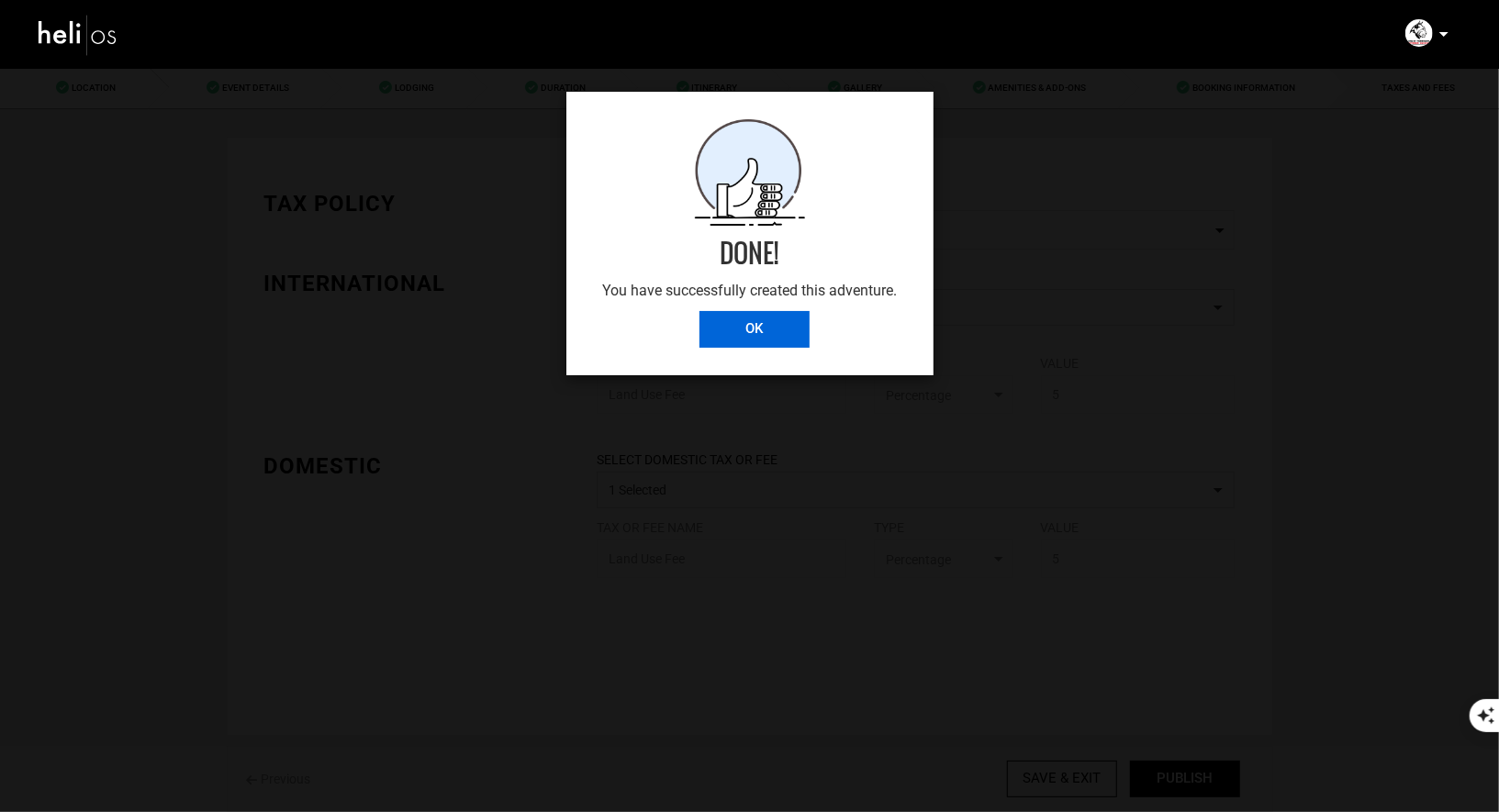
click at [771, 337] on input "OK" at bounding box center [754, 329] width 110 height 36
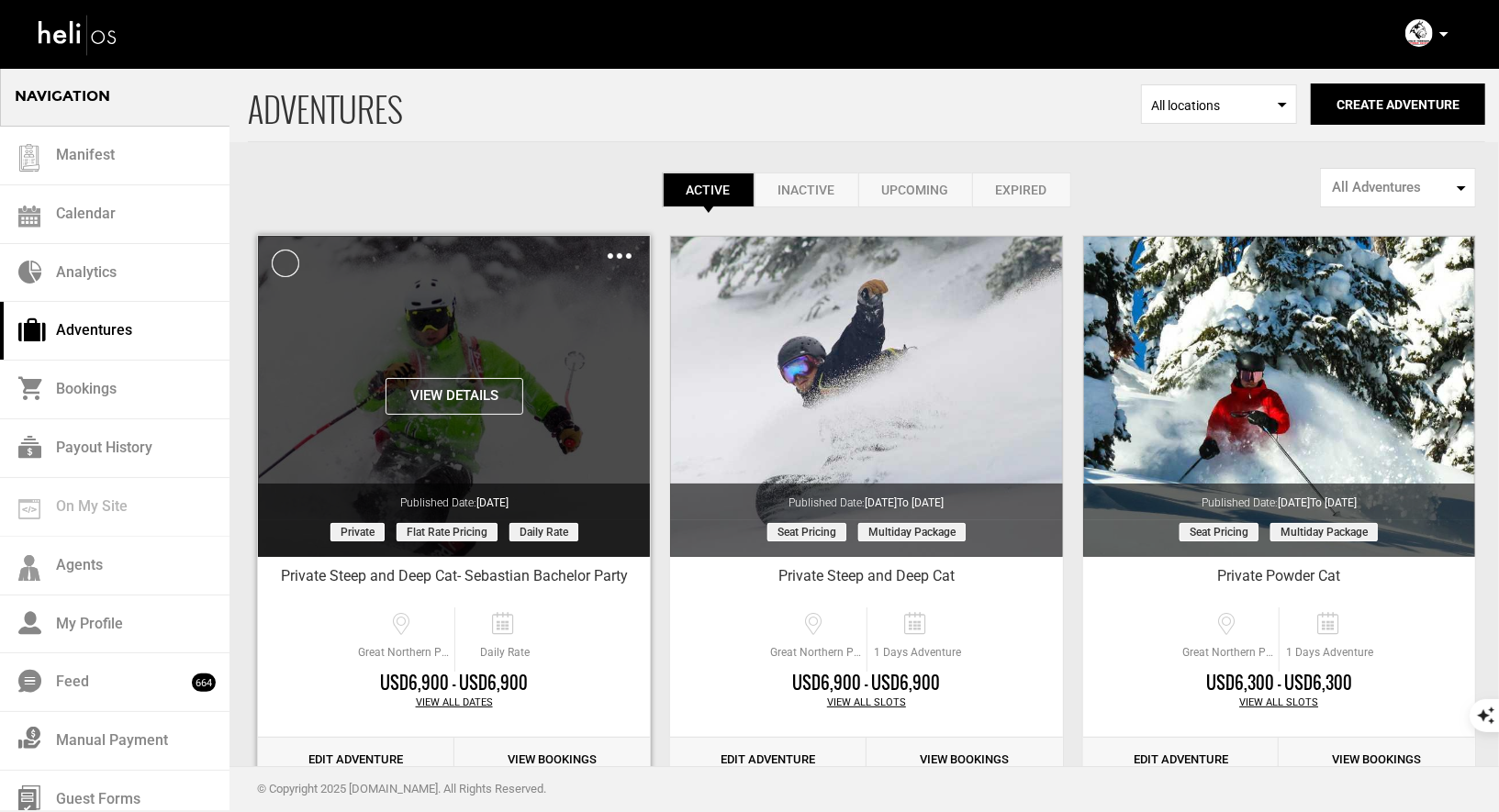
click at [465, 400] on button "View Details" at bounding box center [454, 396] width 138 height 36
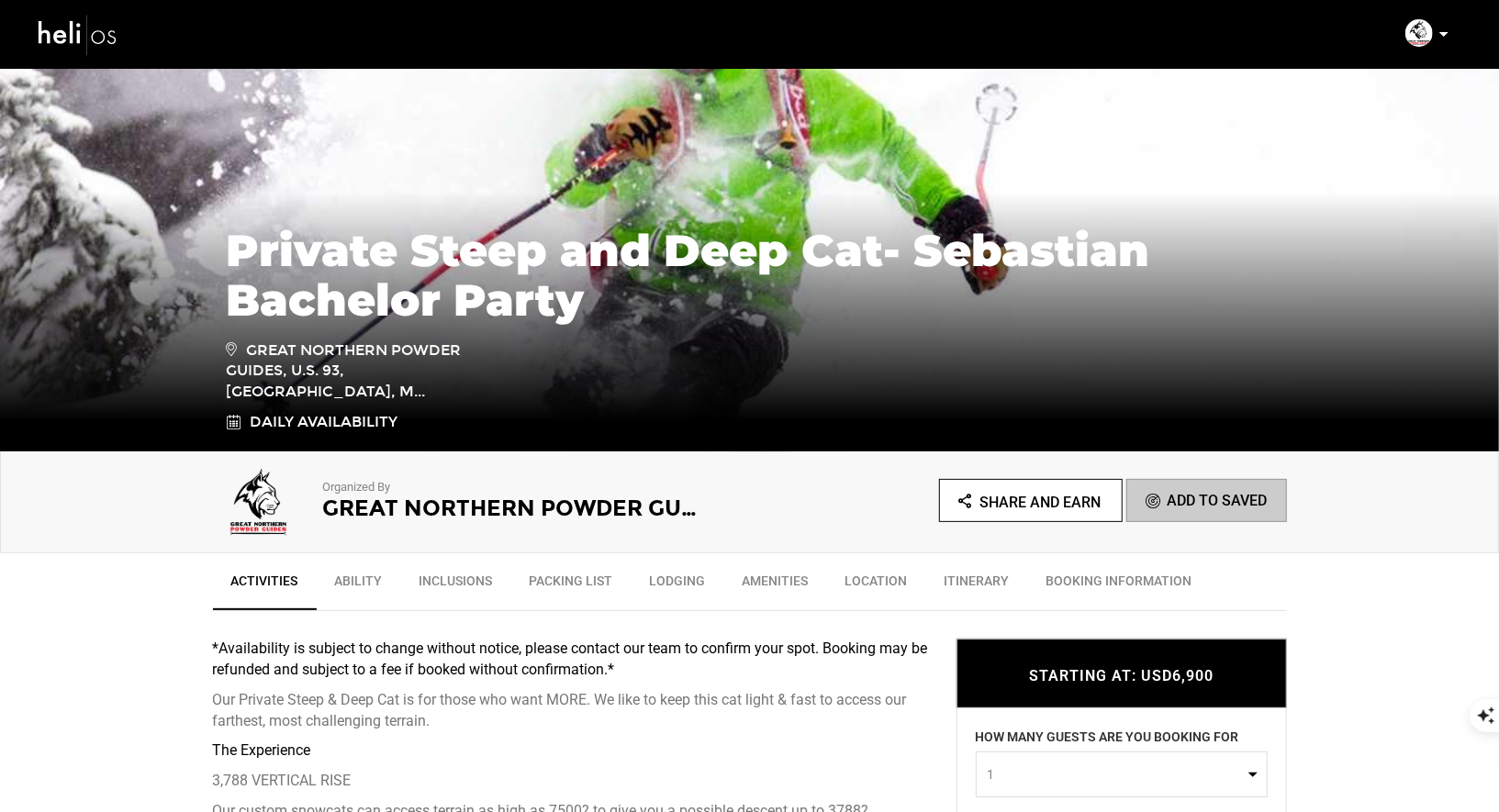
scroll to position [365, 0]
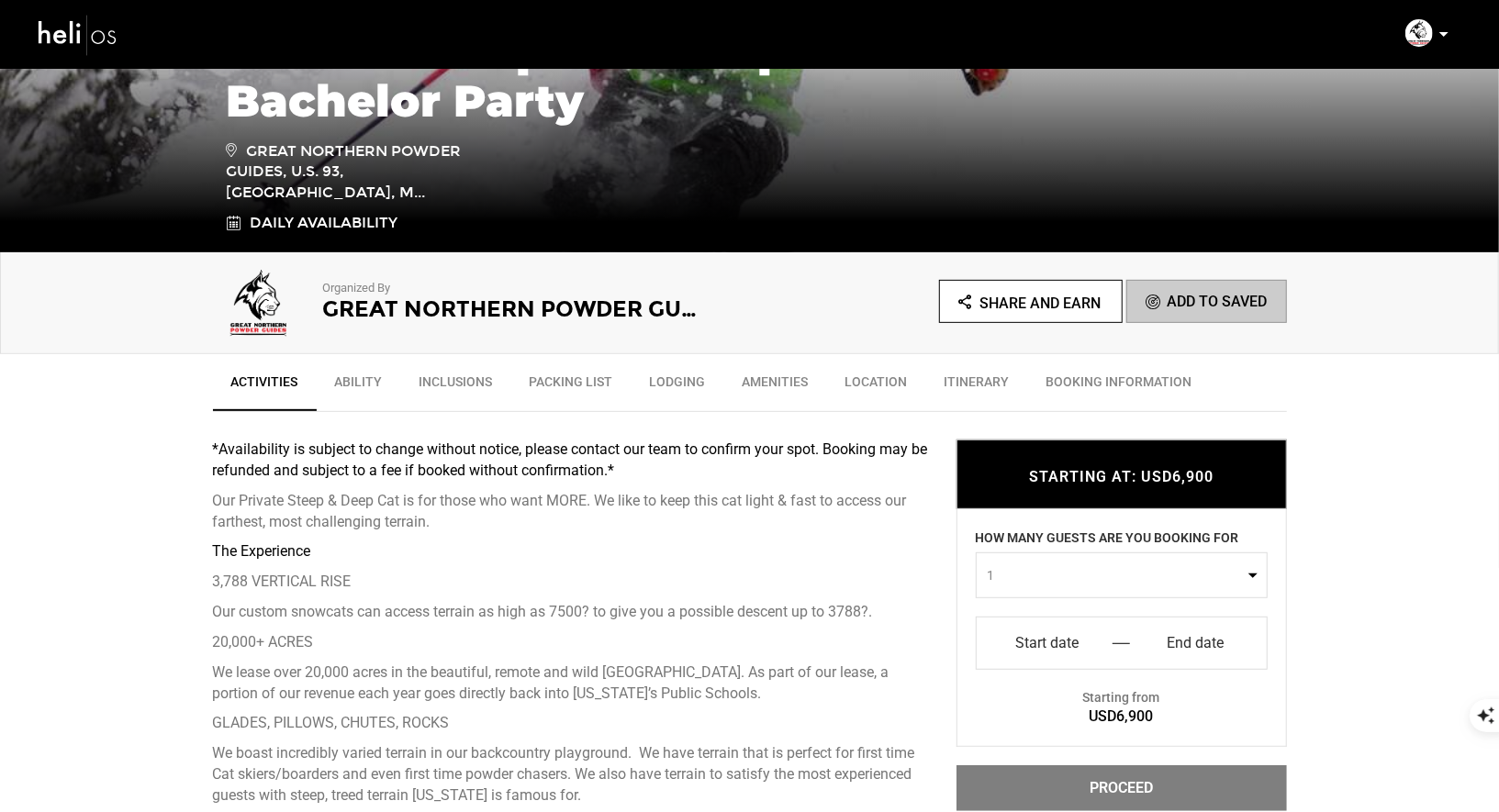
click at [1085, 632] on input "Start date" at bounding box center [1047, 643] width 114 height 29
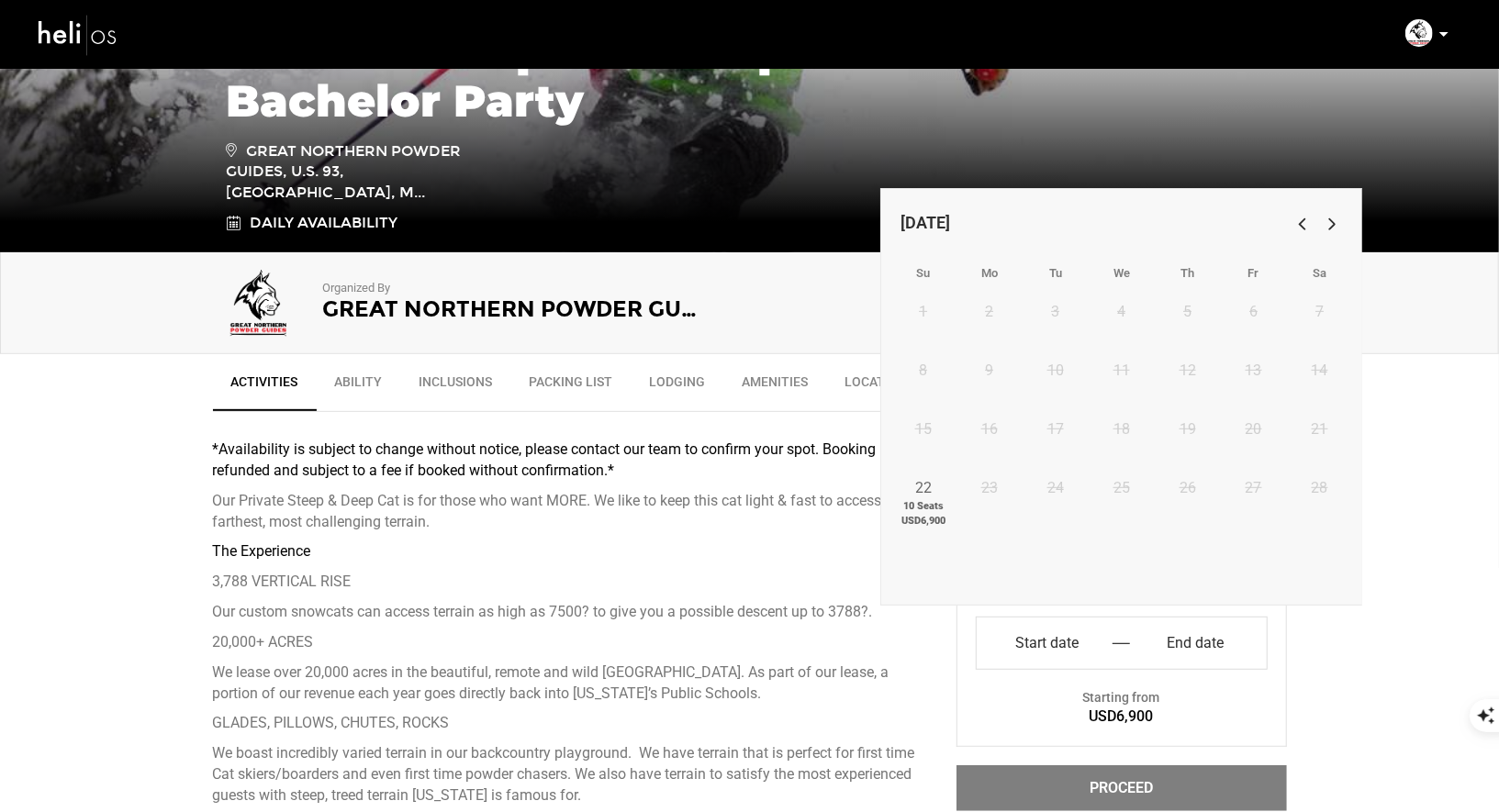
scroll to position [0, 0]
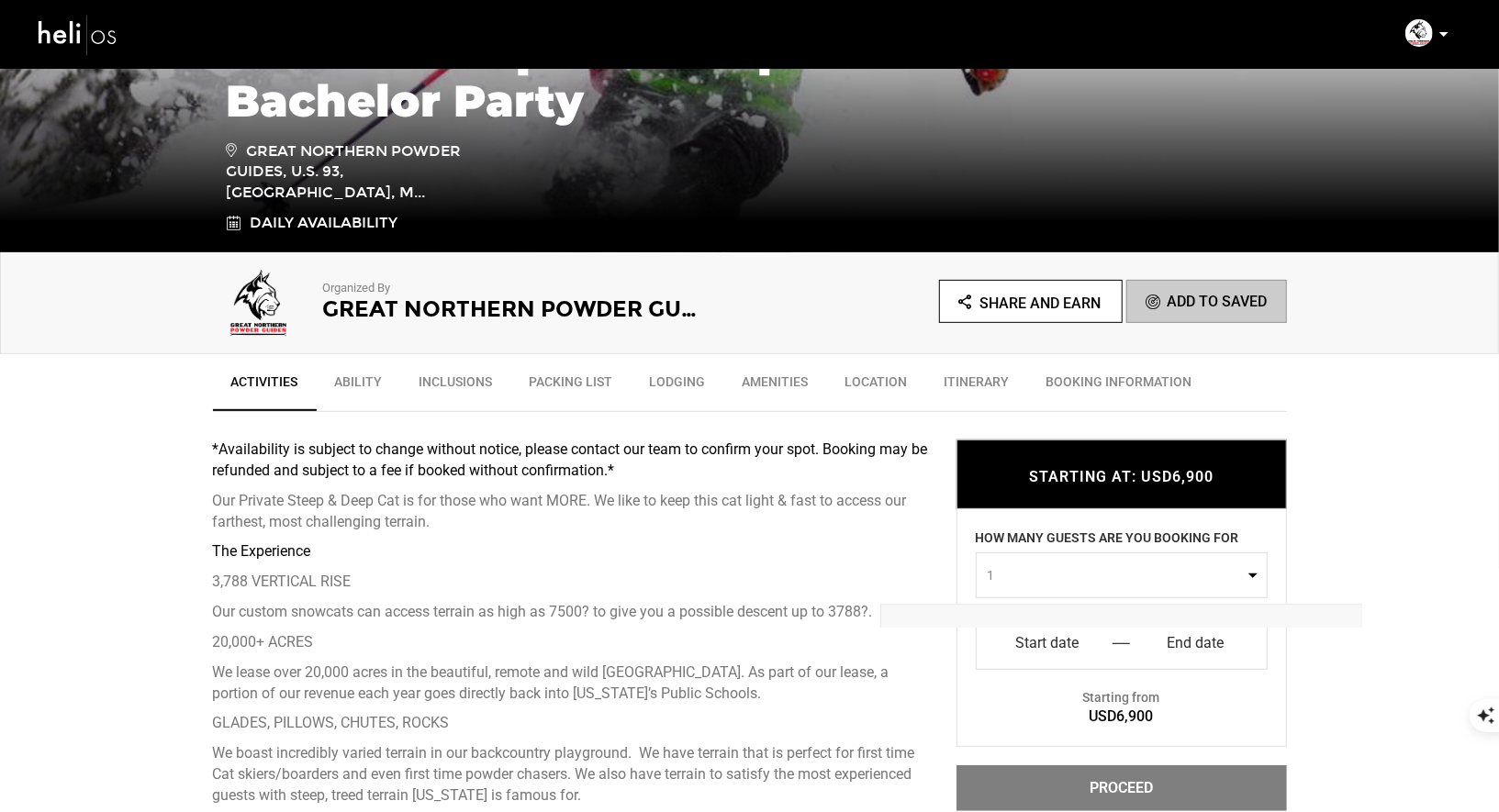
click at [1082, 569] on span "1" at bounding box center [1115, 575] width 256 height 19
click at [1044, 718] on link "10" at bounding box center [1122, 724] width 290 height 33
click at [1130, 574] on span "10" at bounding box center [1115, 575] width 256 height 19
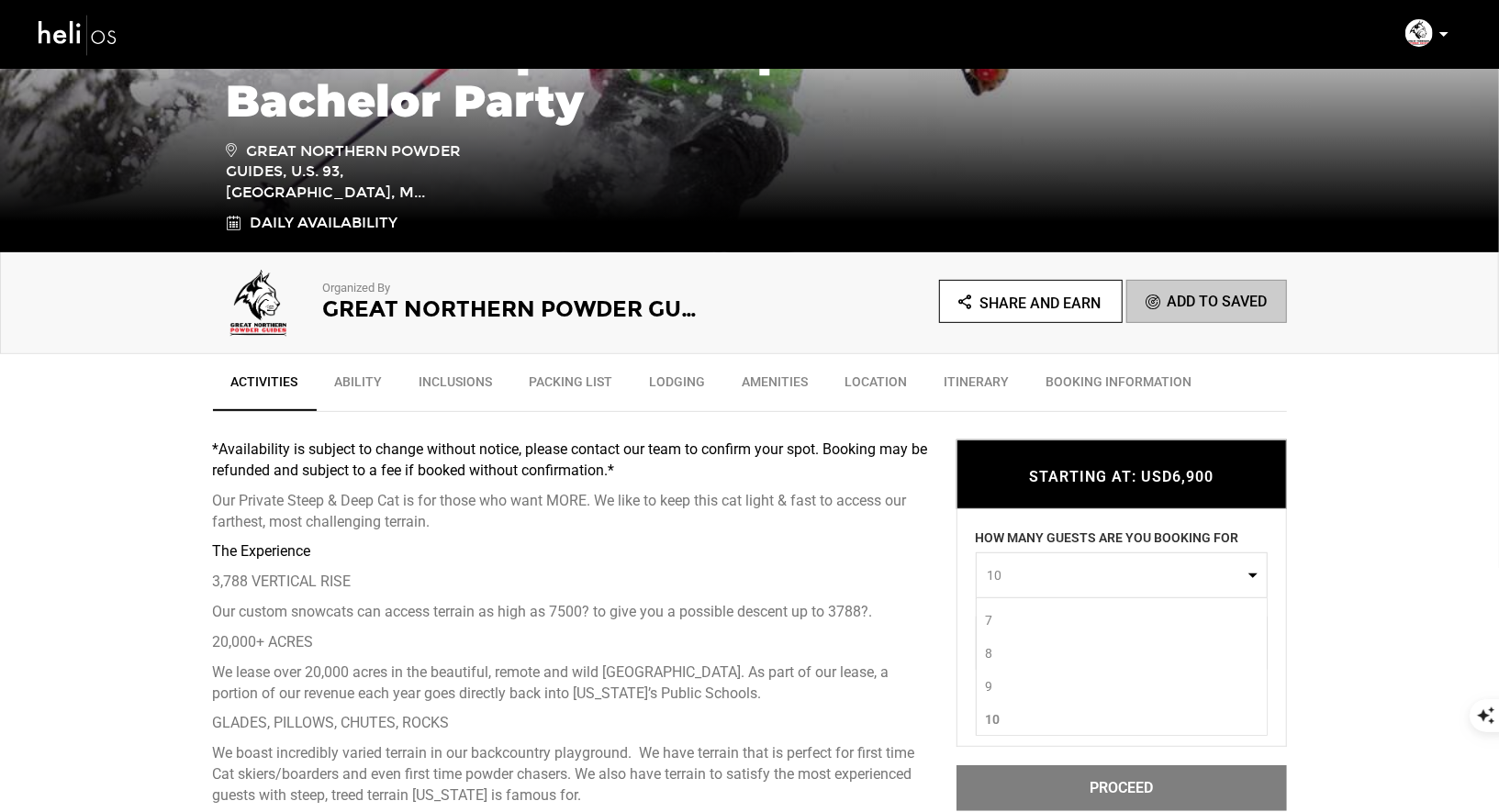
scroll to position [0, 0]
click at [1038, 619] on link "1" at bounding box center [1122, 615] width 290 height 33
select select "1"
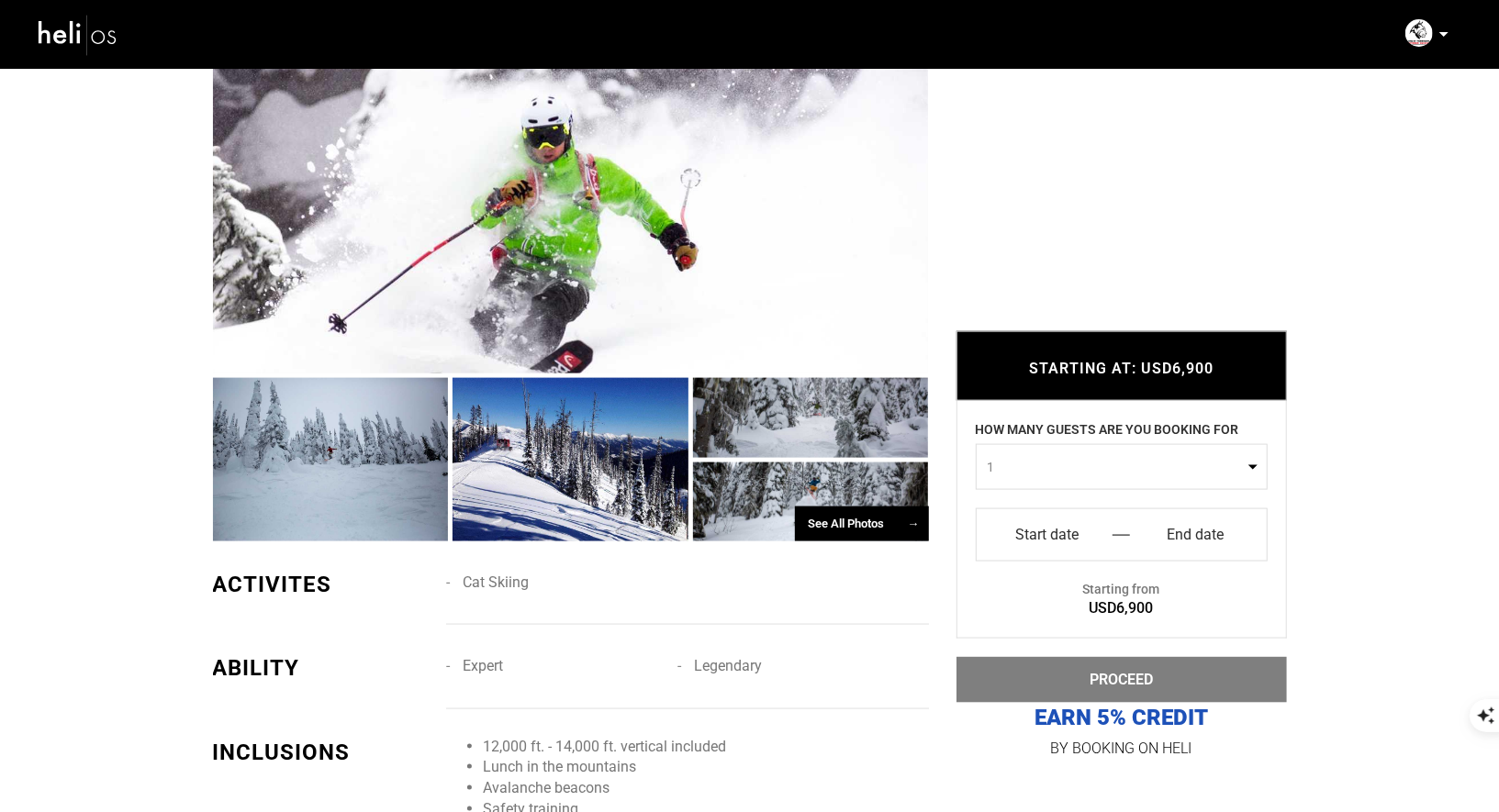
scroll to position [811, 0]
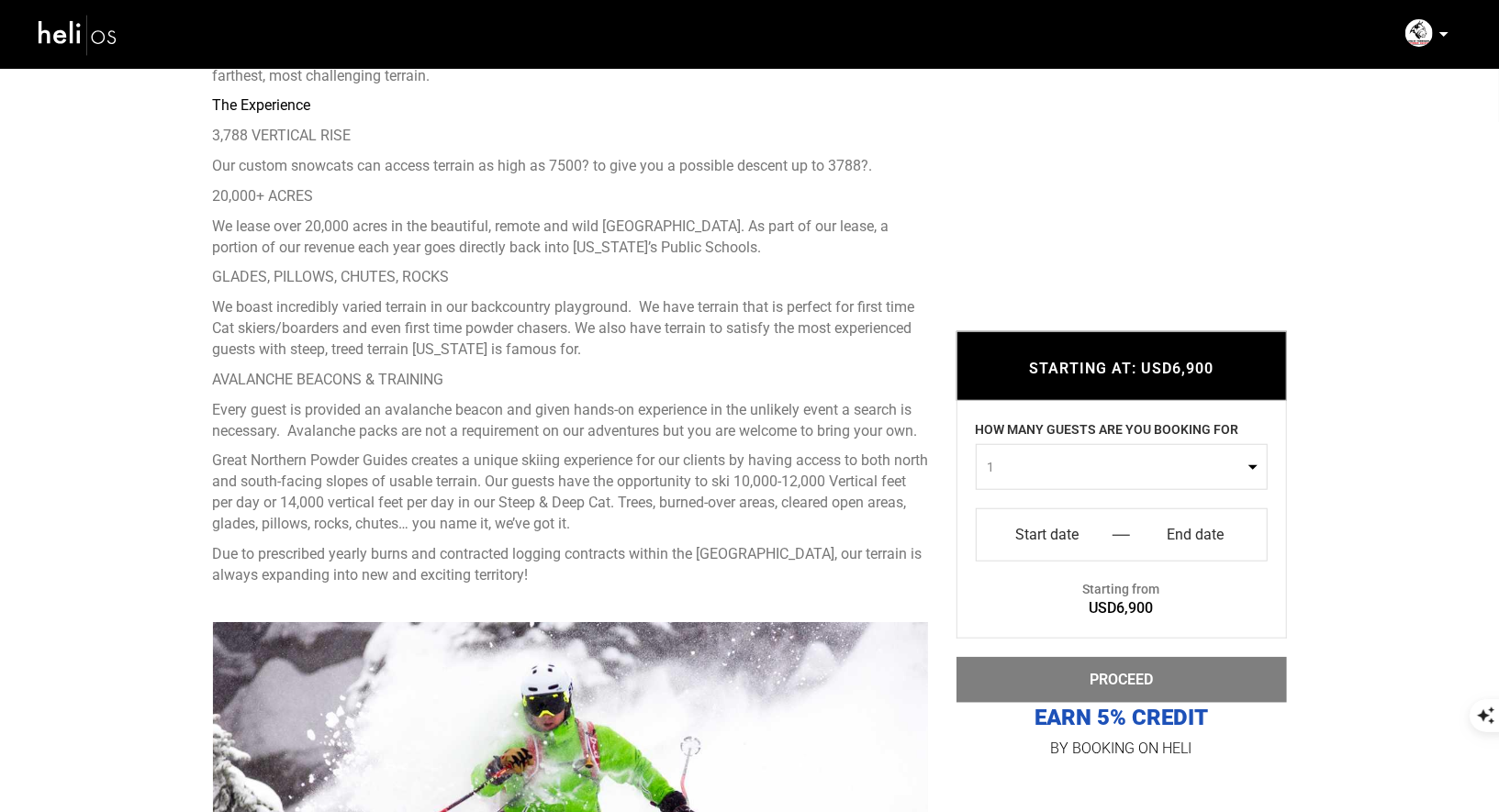
click at [72, 47] on img at bounding box center [78, 35] width 82 height 49
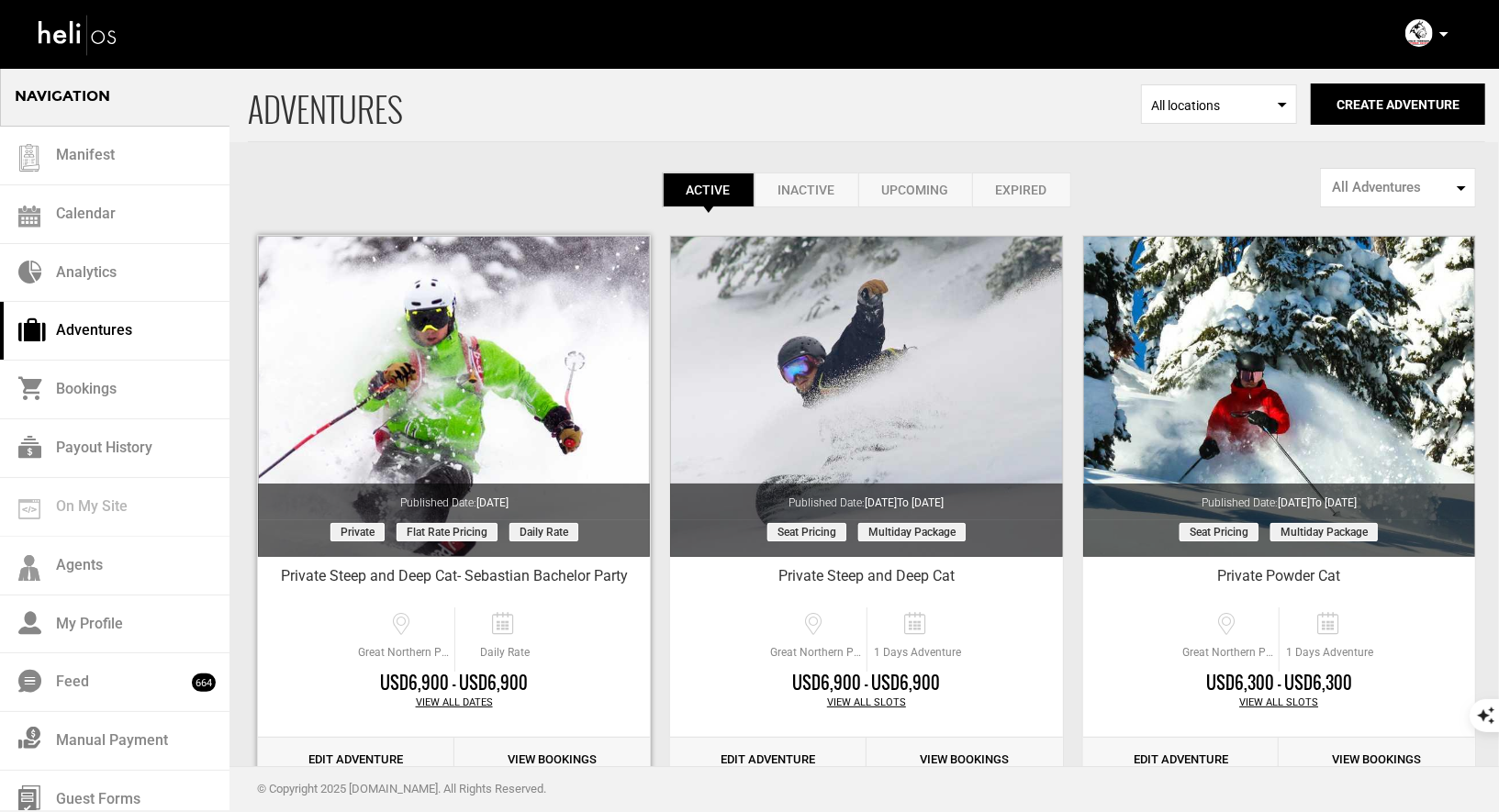
click at [360, 756] on link "Edit Adventure" at bounding box center [357, 761] width 196 height 45
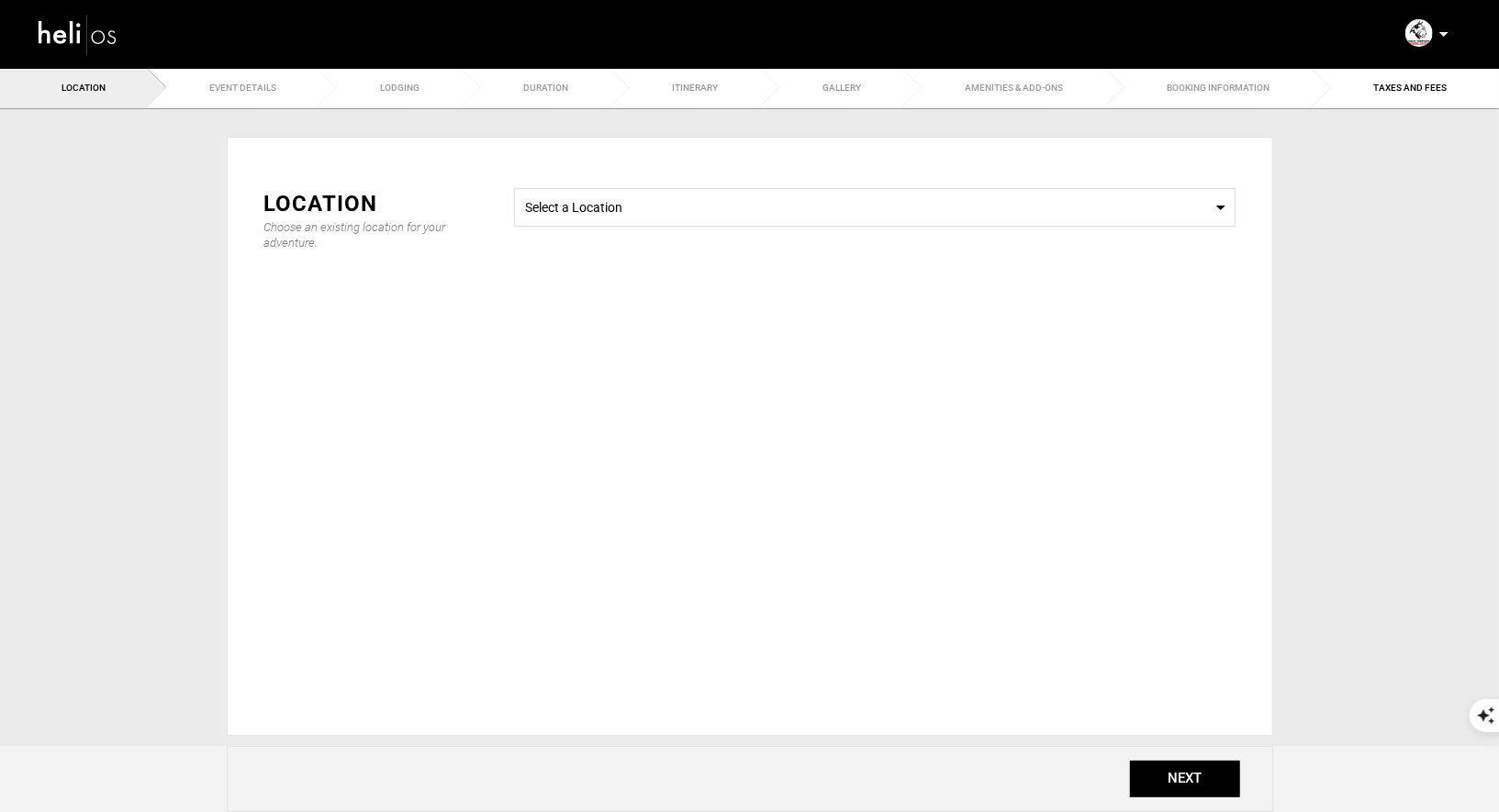
type input "6900"
type input "10"
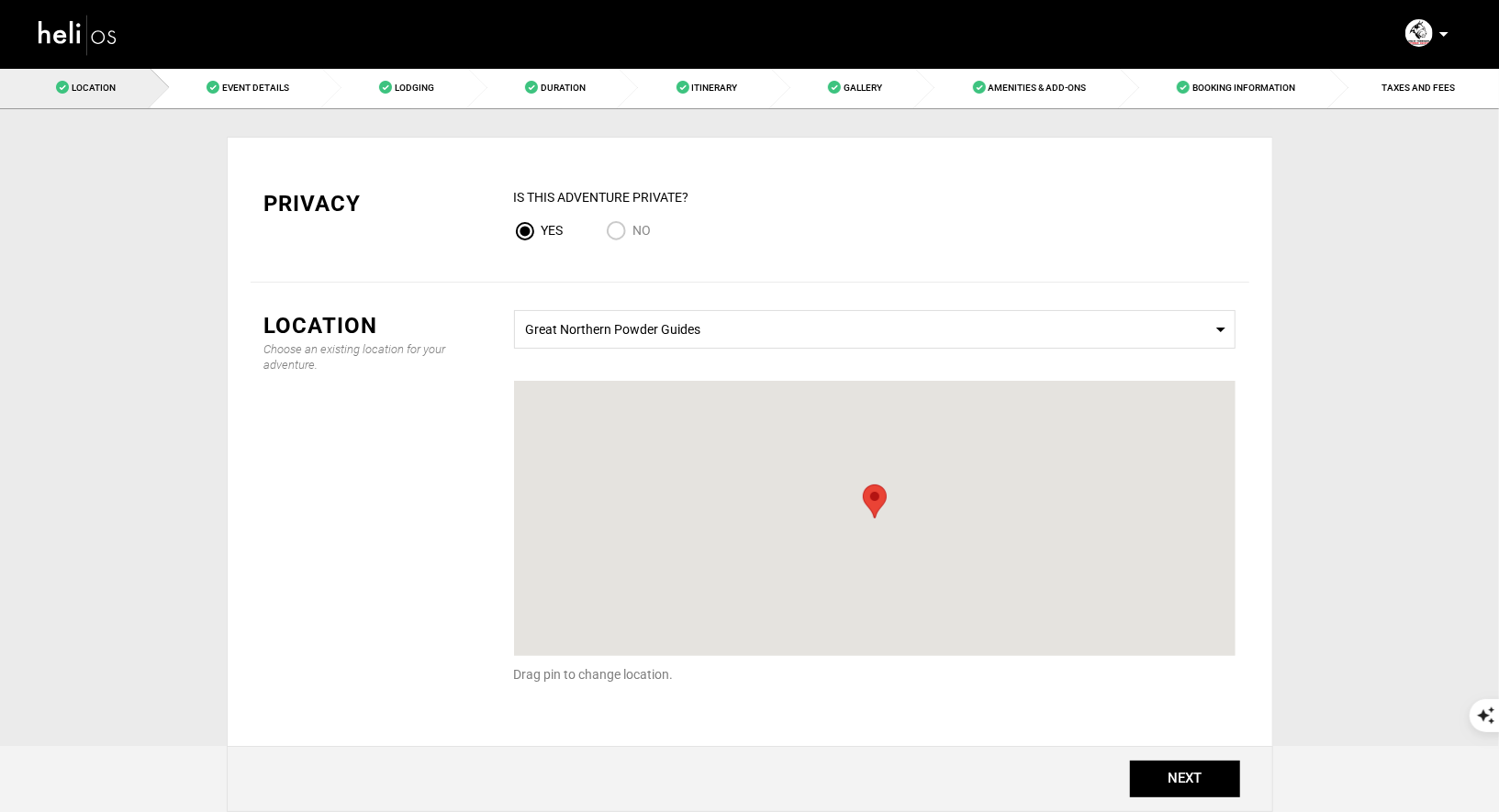
click at [559, 65] on div "Manifest Calendar Analytics Adventures Bookings Payout History Agents My Profil…" at bounding box center [750, 33] width 1453 height 66
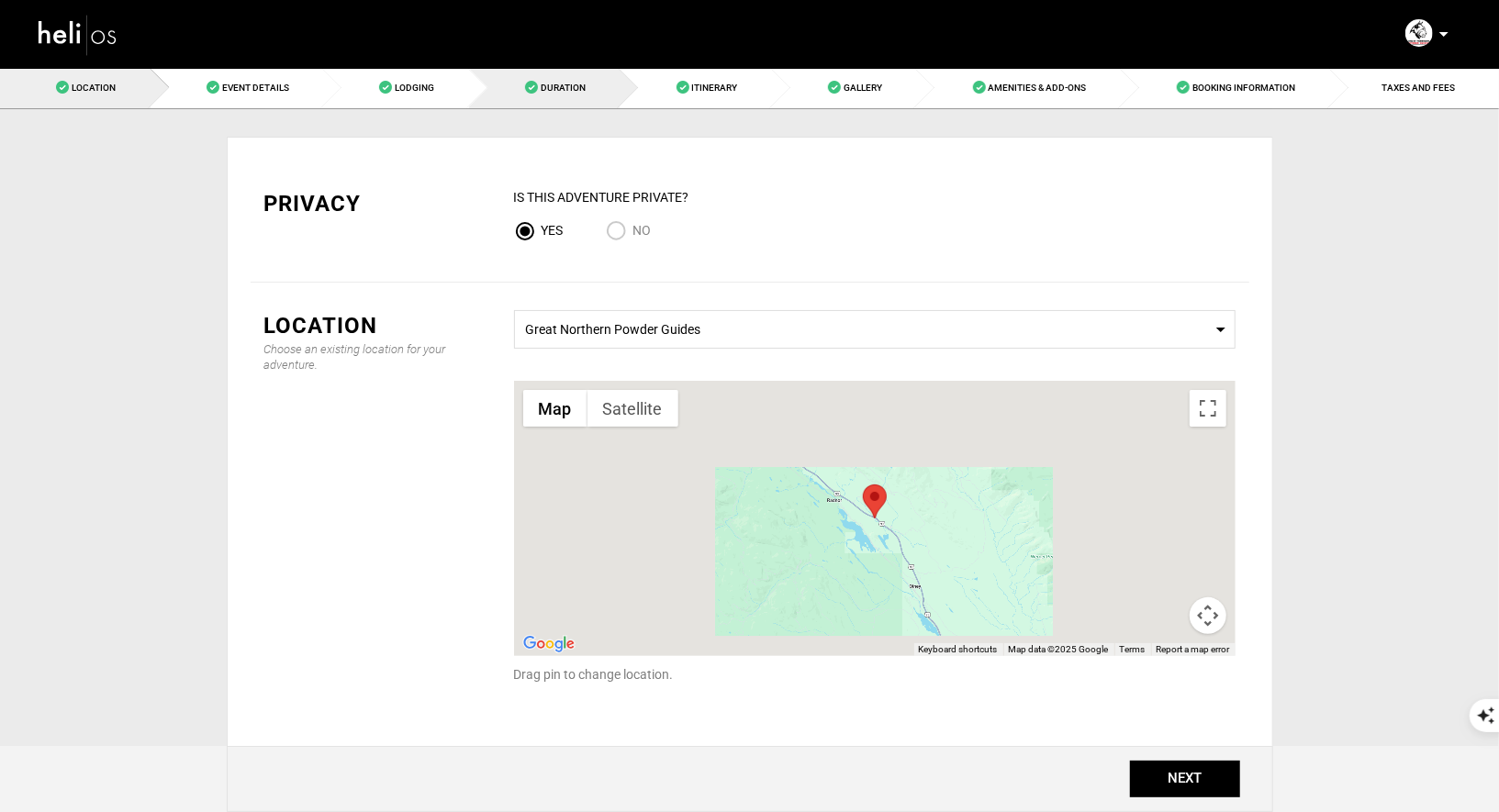
click at [546, 106] on link "Duration" at bounding box center [545, 88] width 152 height 41
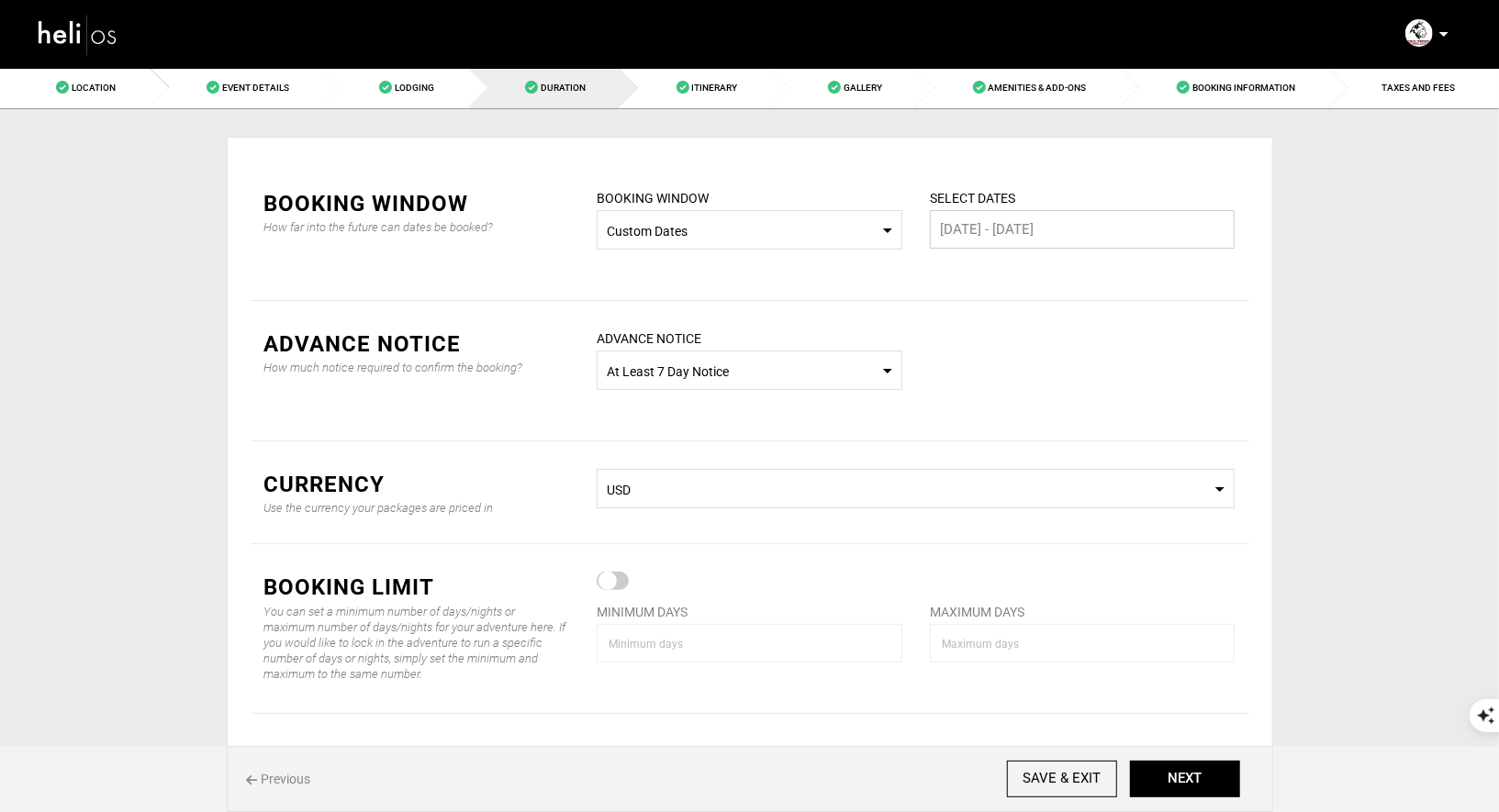
click at [1070, 229] on input "[DATE] - [DATE]" at bounding box center [1083, 229] width 306 height 38
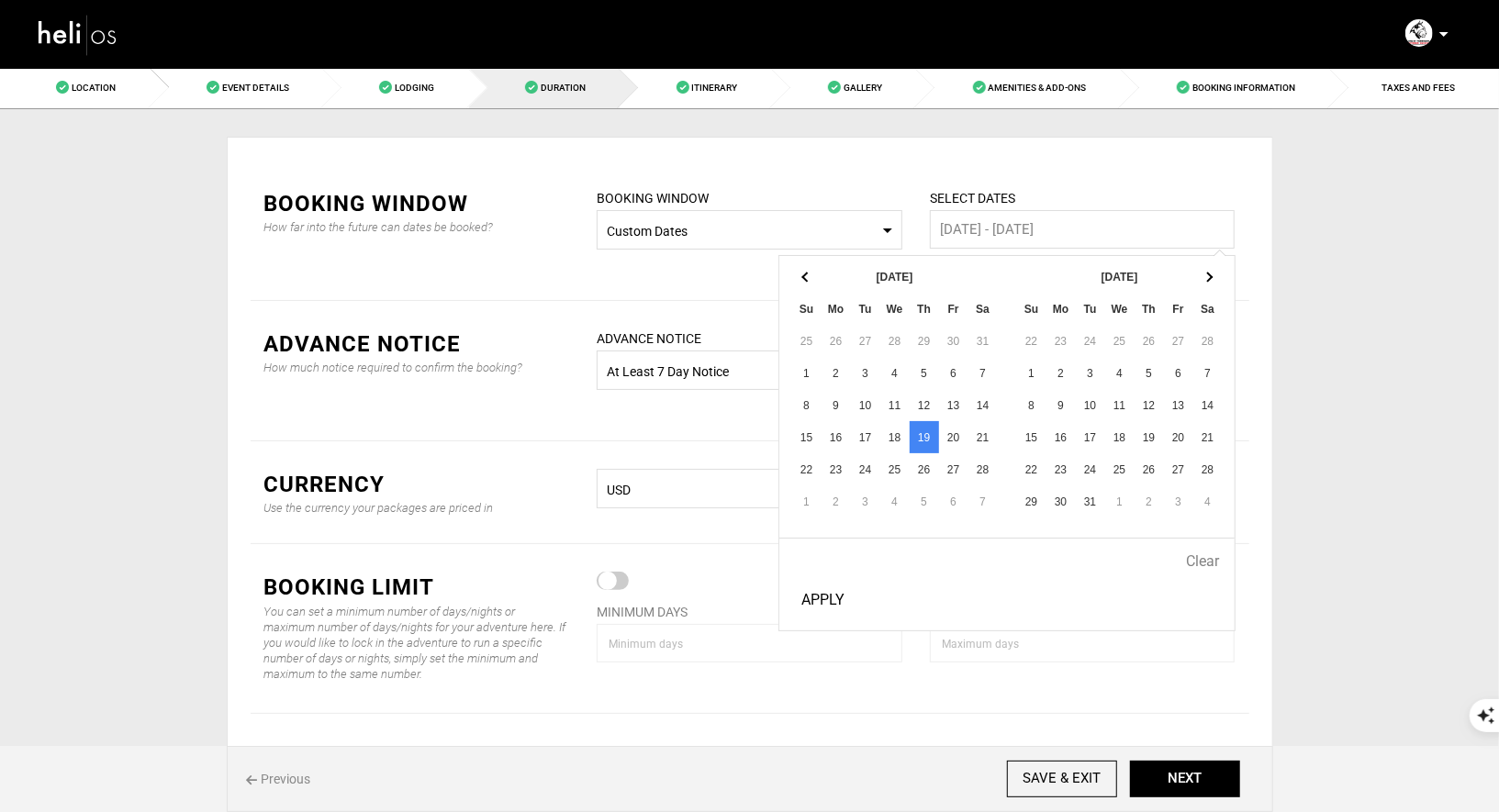
click at [821, 602] on button "Apply" at bounding box center [822, 600] width 58 height 46
type input "[DATE] - [DATE]"
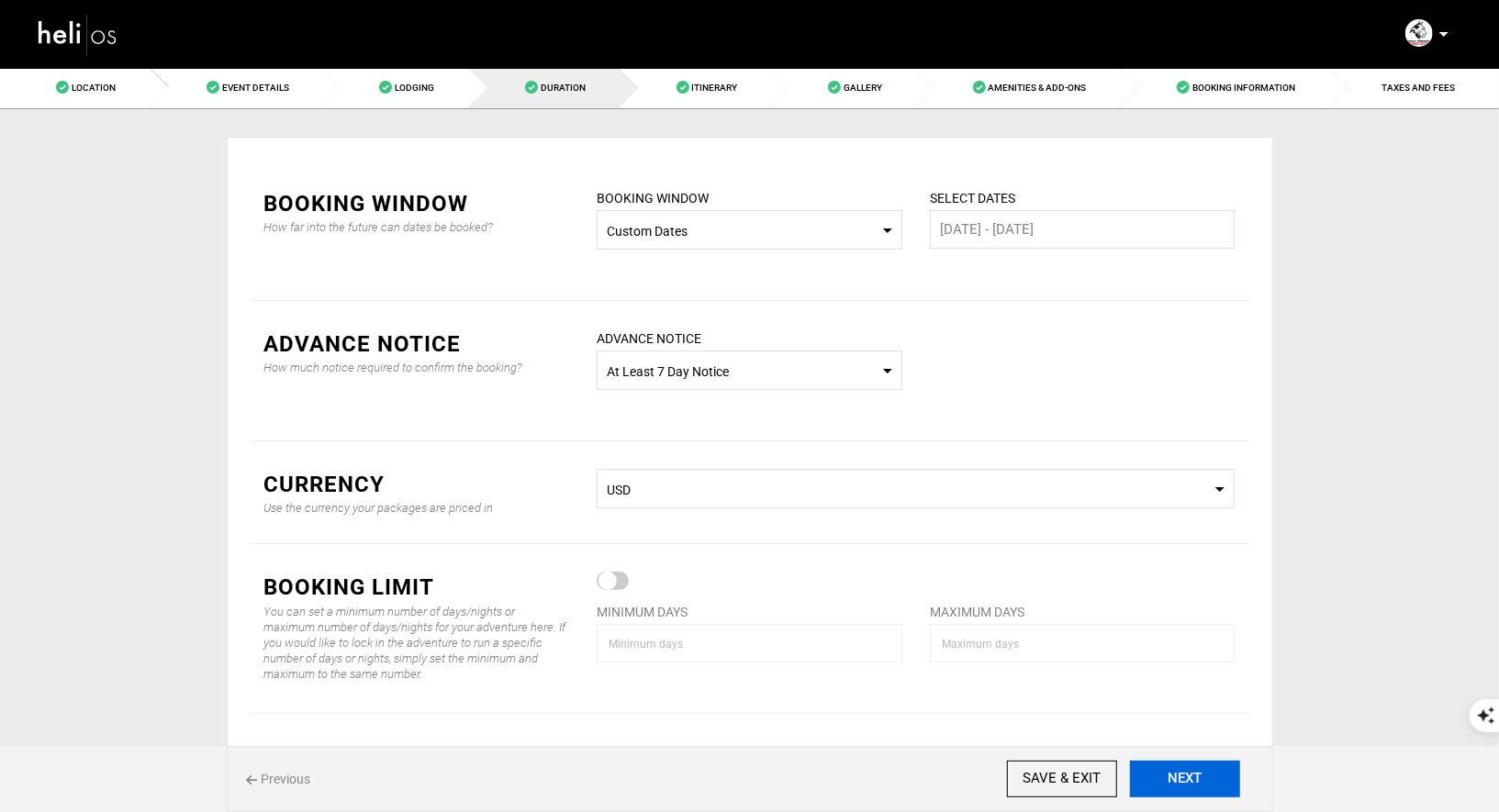
click at [1204, 785] on button "NEXT" at bounding box center [1185, 778] width 110 height 36
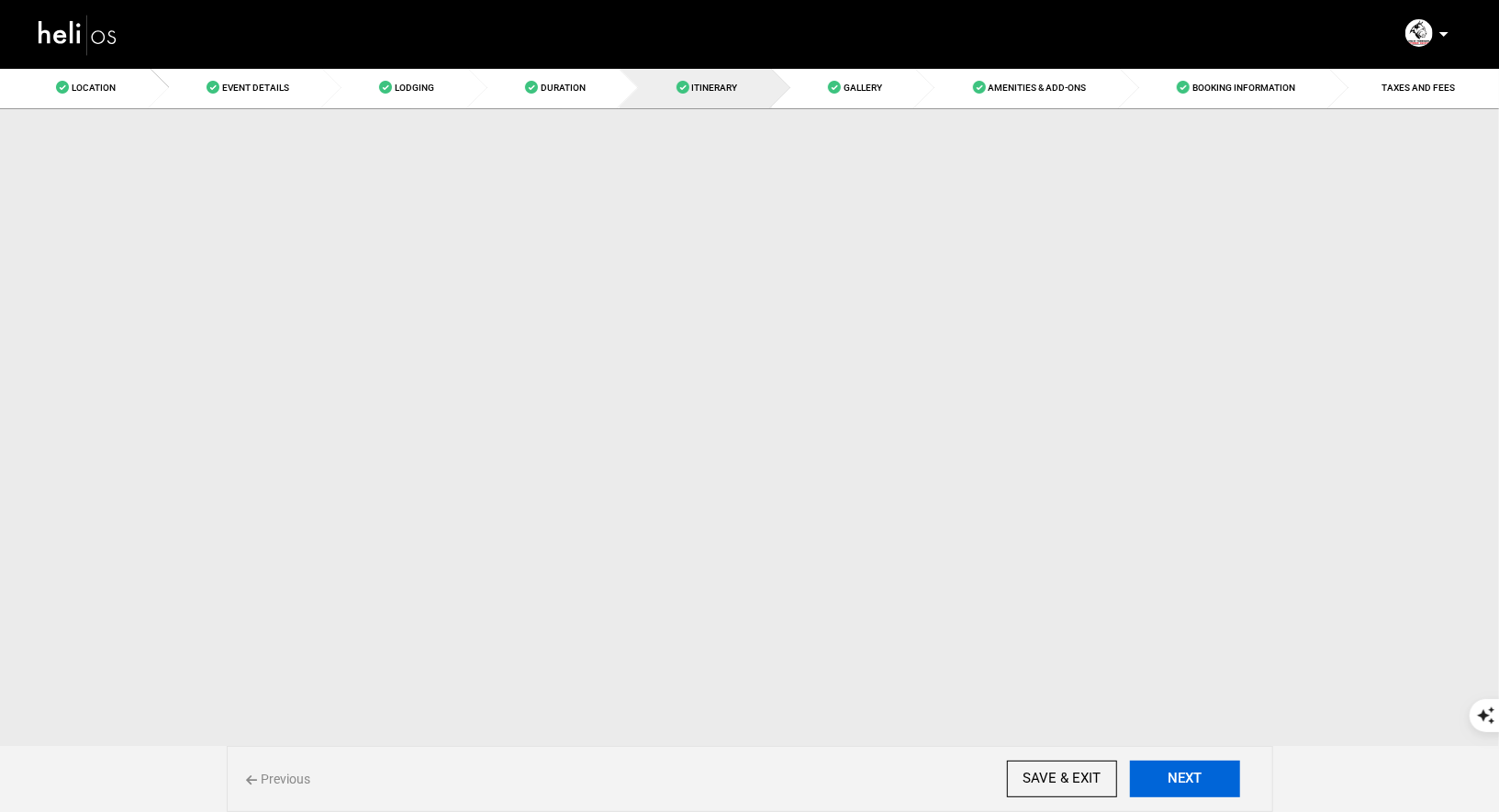
click at [1204, 785] on button "NEXT" at bounding box center [1185, 778] width 110 height 36
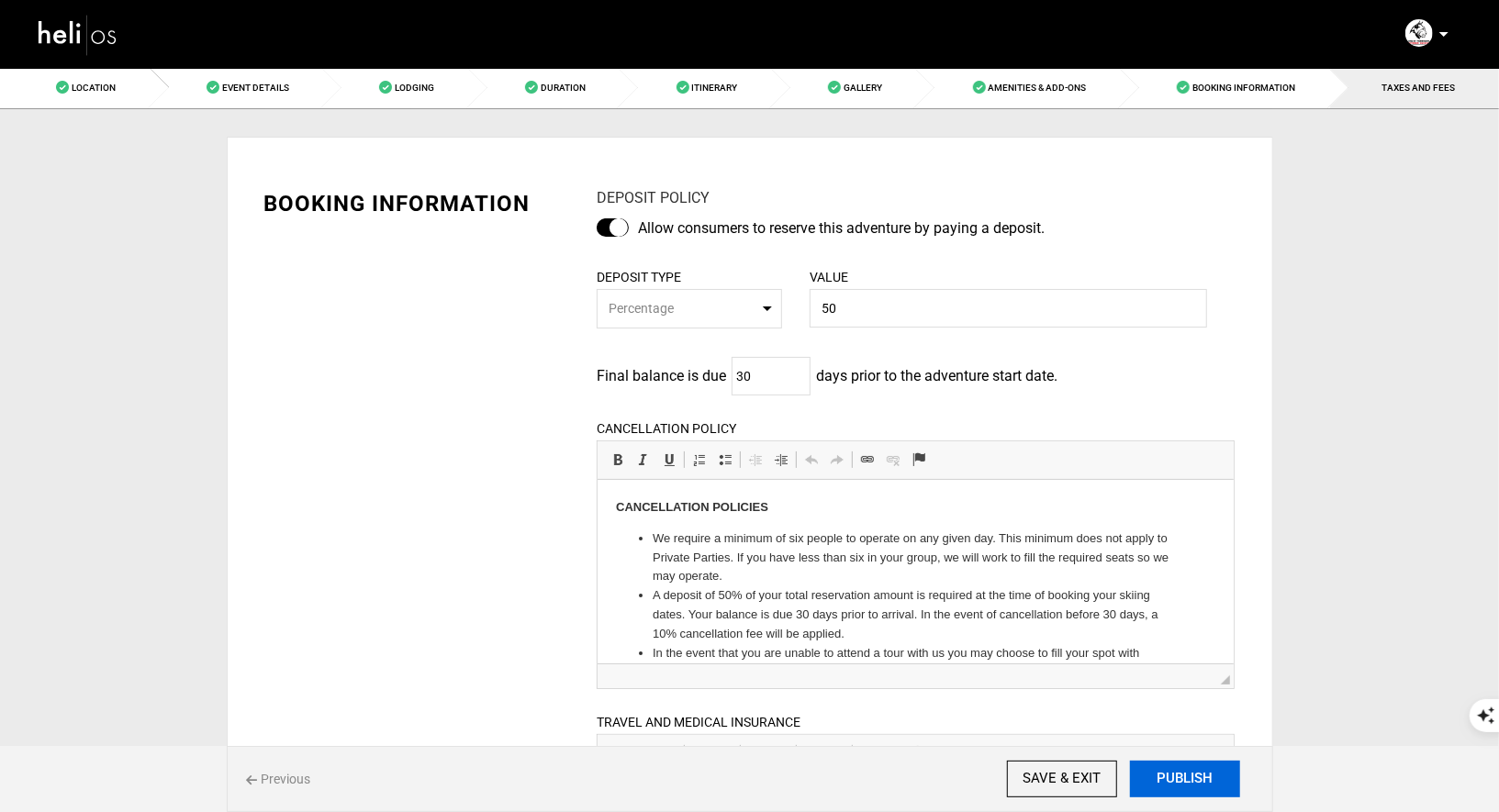
click at [1204, 785] on button "PUBLISH" at bounding box center [1185, 778] width 110 height 36
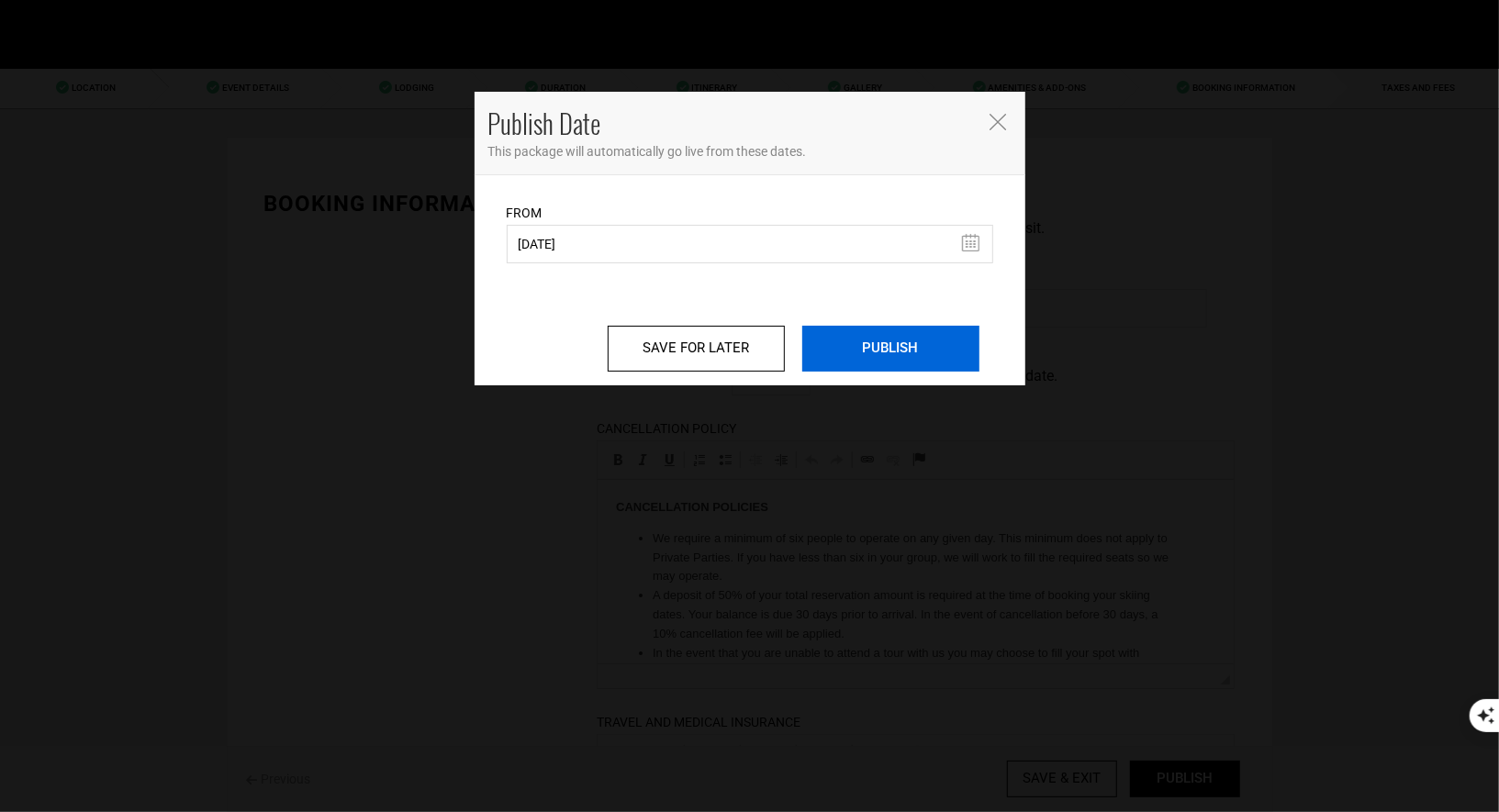
click at [849, 350] on input "PUBLISH" at bounding box center [890, 348] width 177 height 46
